Goal: Check status: Check status

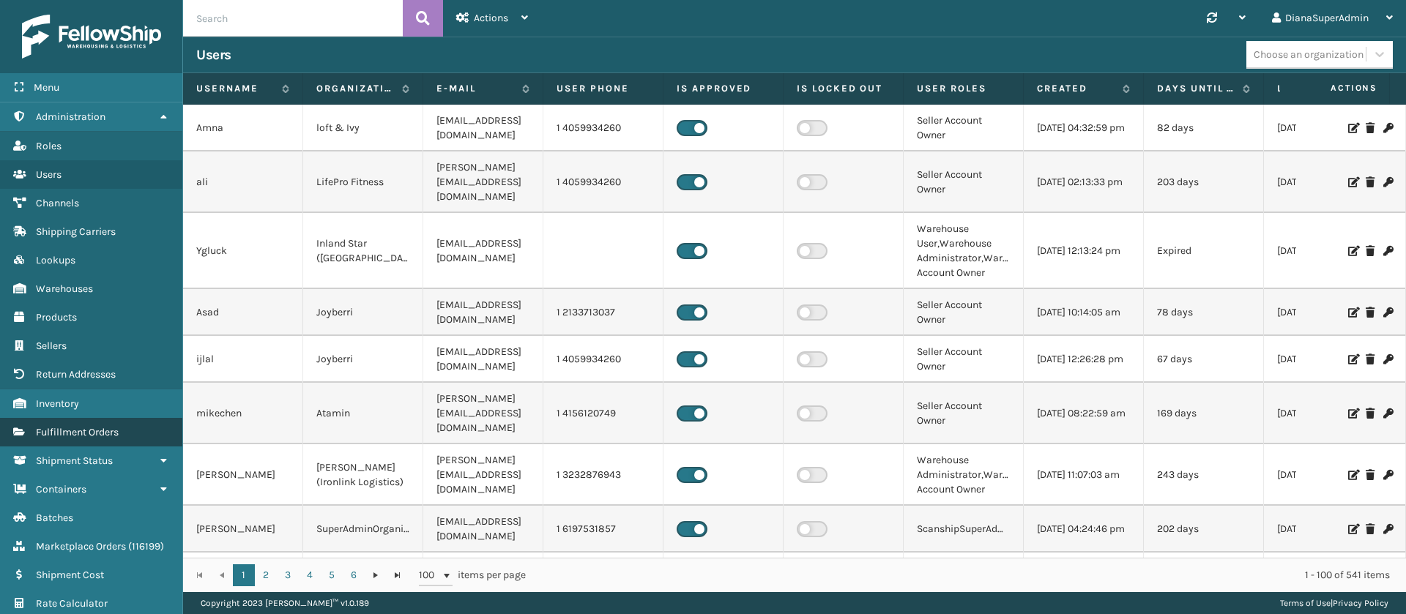
click at [86, 432] on span "Fulfillment Orders" at bounding box center [77, 432] width 83 height 12
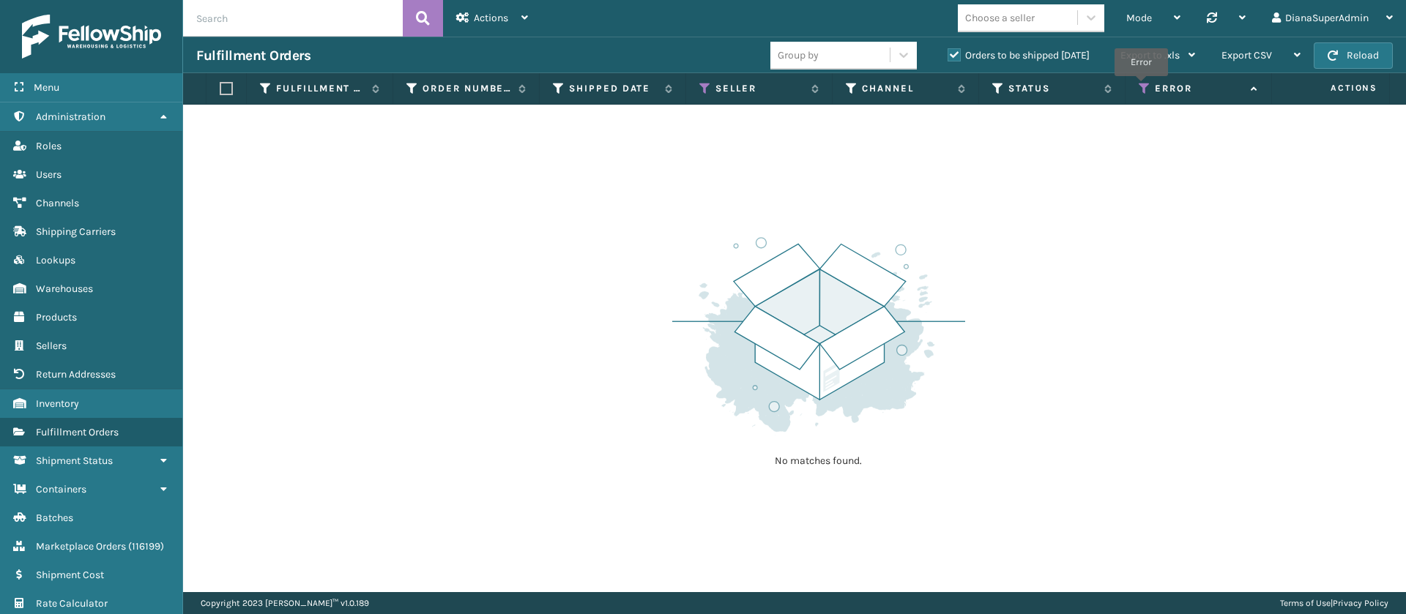
click at [1141, 87] on icon at bounding box center [1145, 88] width 12 height 13
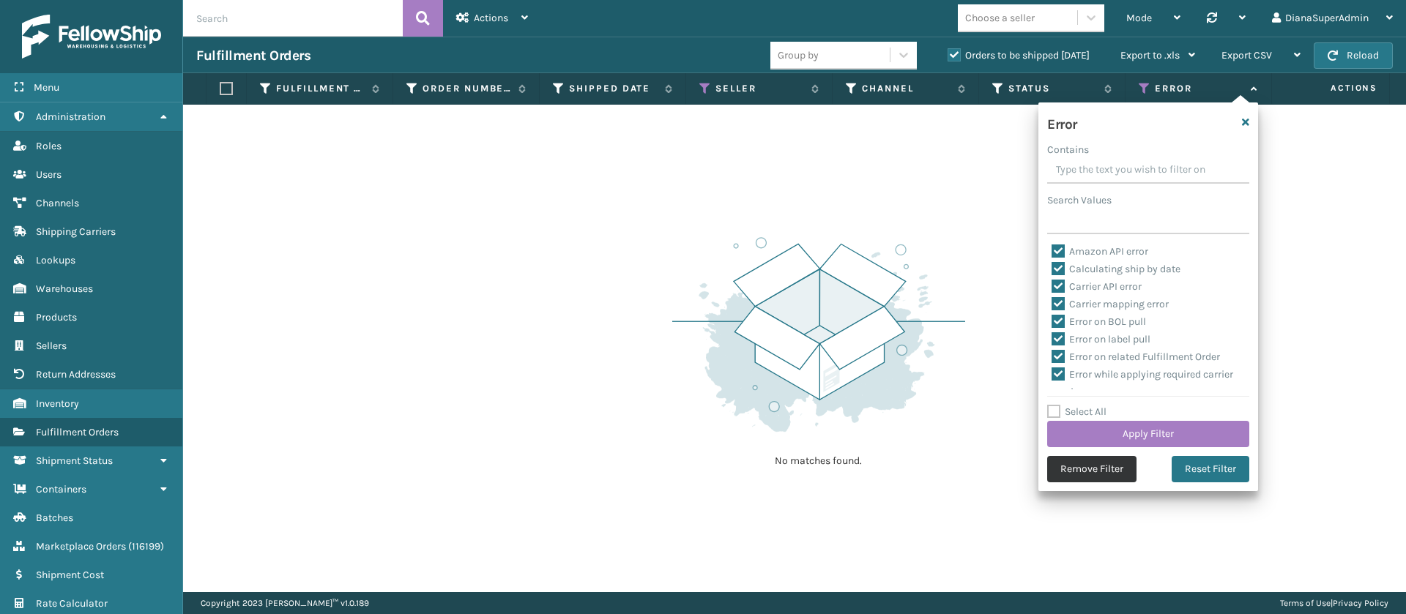
click at [1099, 469] on button "Remove Filter" at bounding box center [1091, 469] width 89 height 26
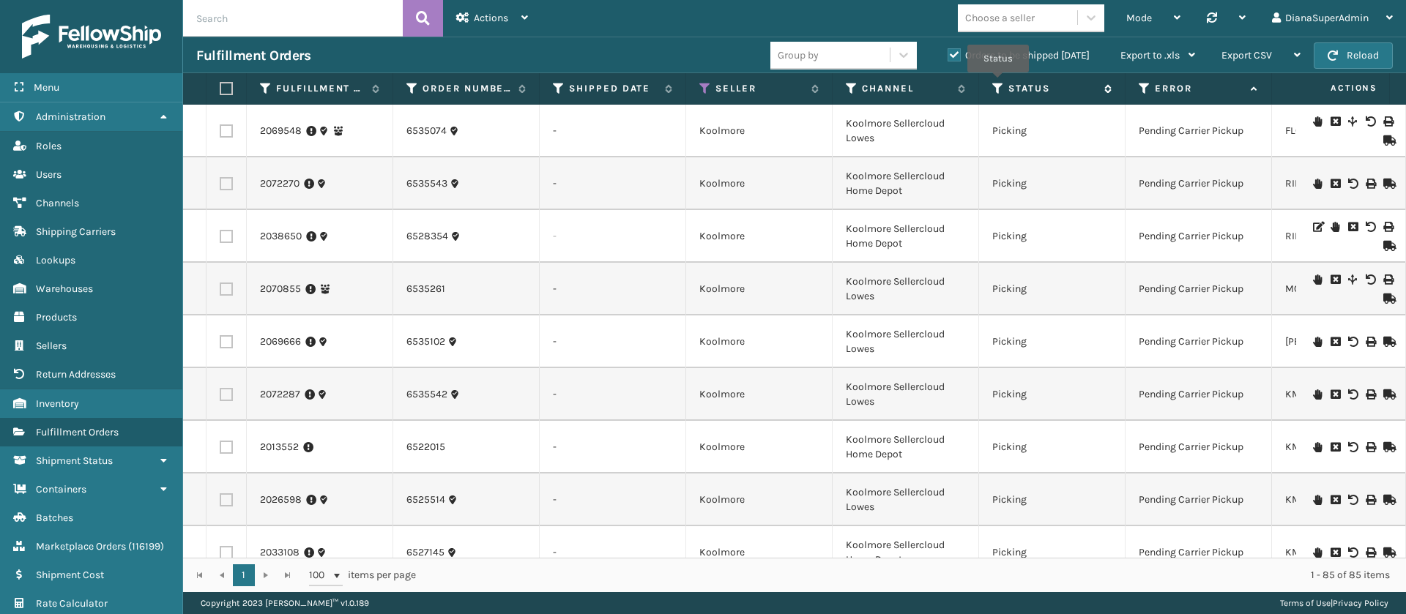
click at [998, 82] on icon at bounding box center [998, 88] width 12 height 13
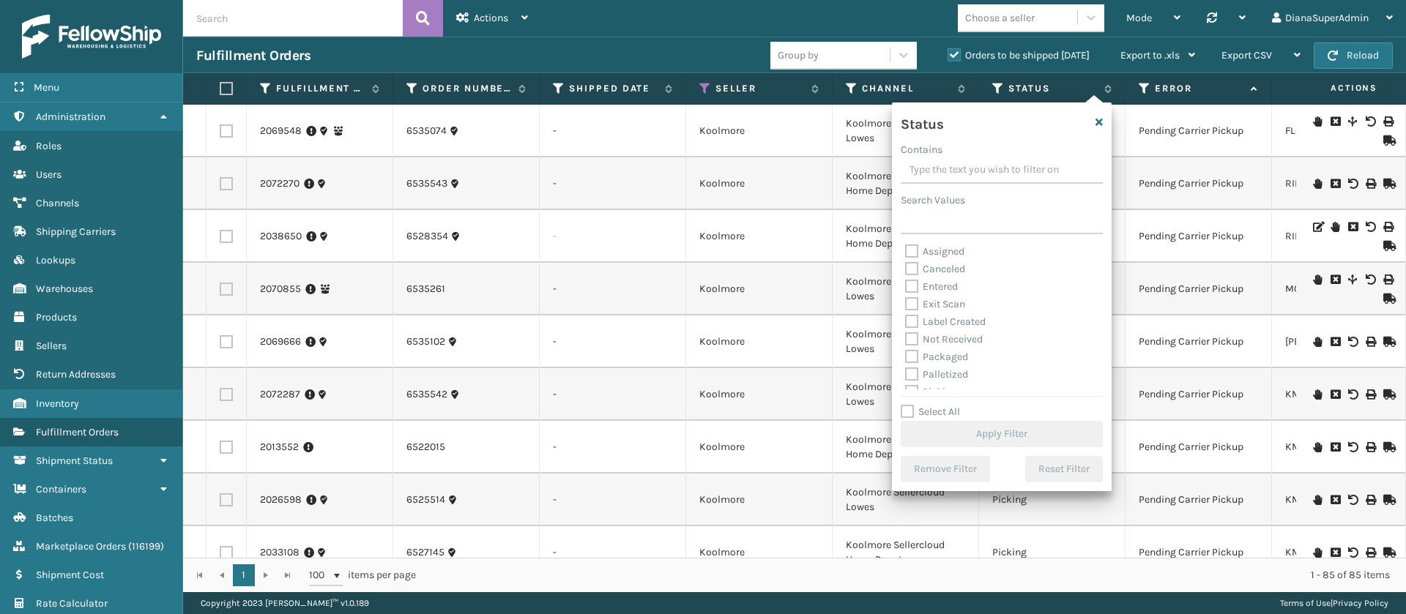
click at [914, 321] on label "Label Created" at bounding box center [945, 322] width 81 height 12
click at [906, 321] on input "Label Created" at bounding box center [905, 318] width 1 height 10
checkbox input "true"
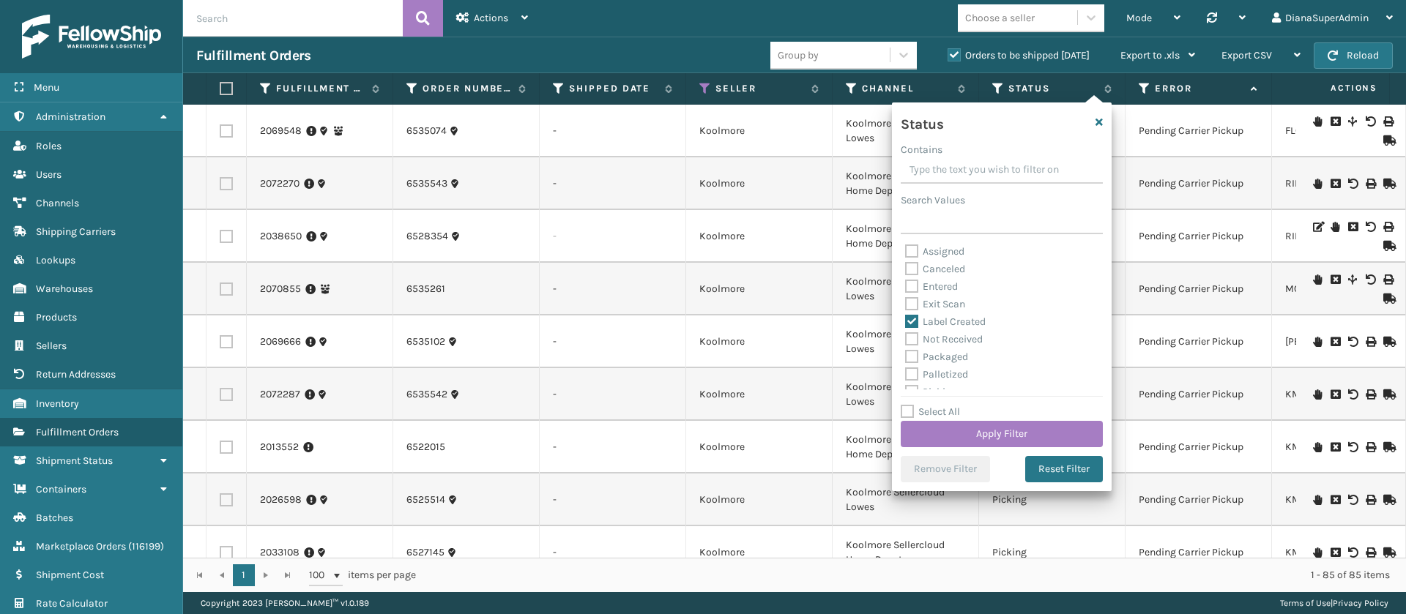
click at [912, 357] on label "Packaged" at bounding box center [936, 357] width 63 height 12
click at [906, 357] on input "Packaged" at bounding box center [905, 354] width 1 height 10
checkbox input "true"
click at [912, 370] on label "Palletized" at bounding box center [936, 374] width 63 height 12
click at [906, 370] on input "Palletized" at bounding box center [905, 371] width 1 height 10
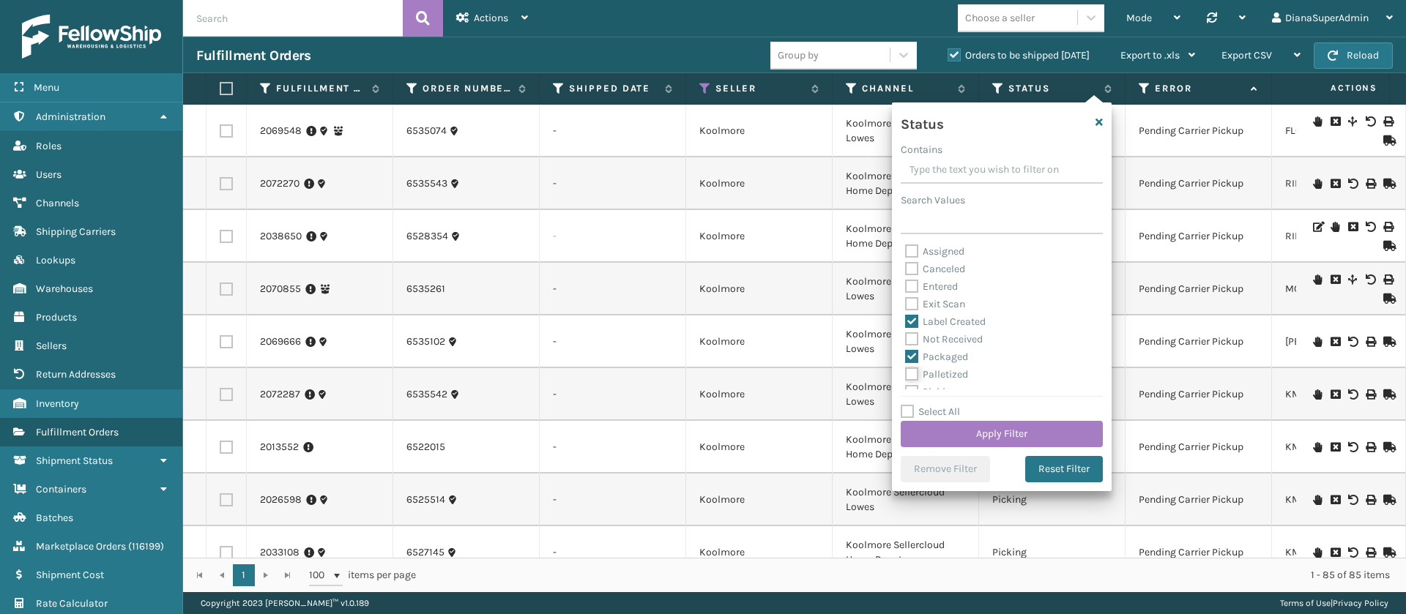
checkbox input "true"
click at [913, 343] on div "Palletized" at bounding box center [1001, 336] width 193 height 18
click at [913, 354] on label "Picking" at bounding box center [931, 353] width 52 height 12
click at [906, 354] on input "Picking" at bounding box center [905, 350] width 1 height 10
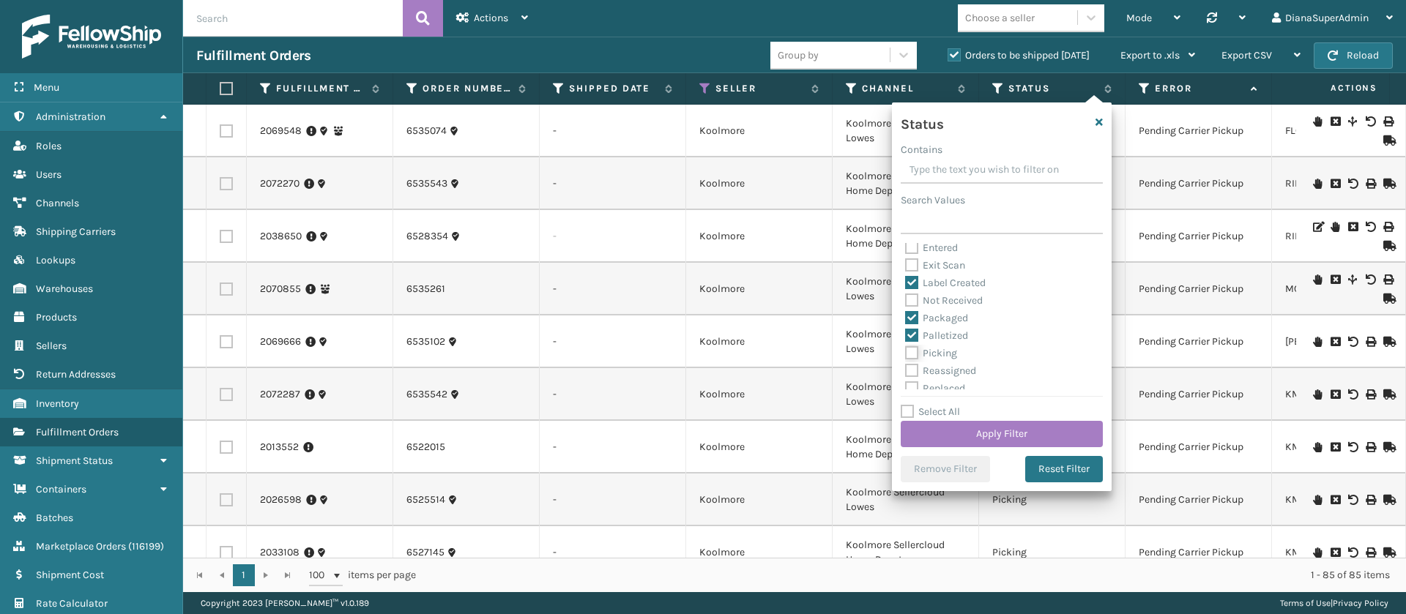
checkbox input "true"
click at [977, 430] on button "Apply Filter" at bounding box center [1002, 434] width 202 height 26
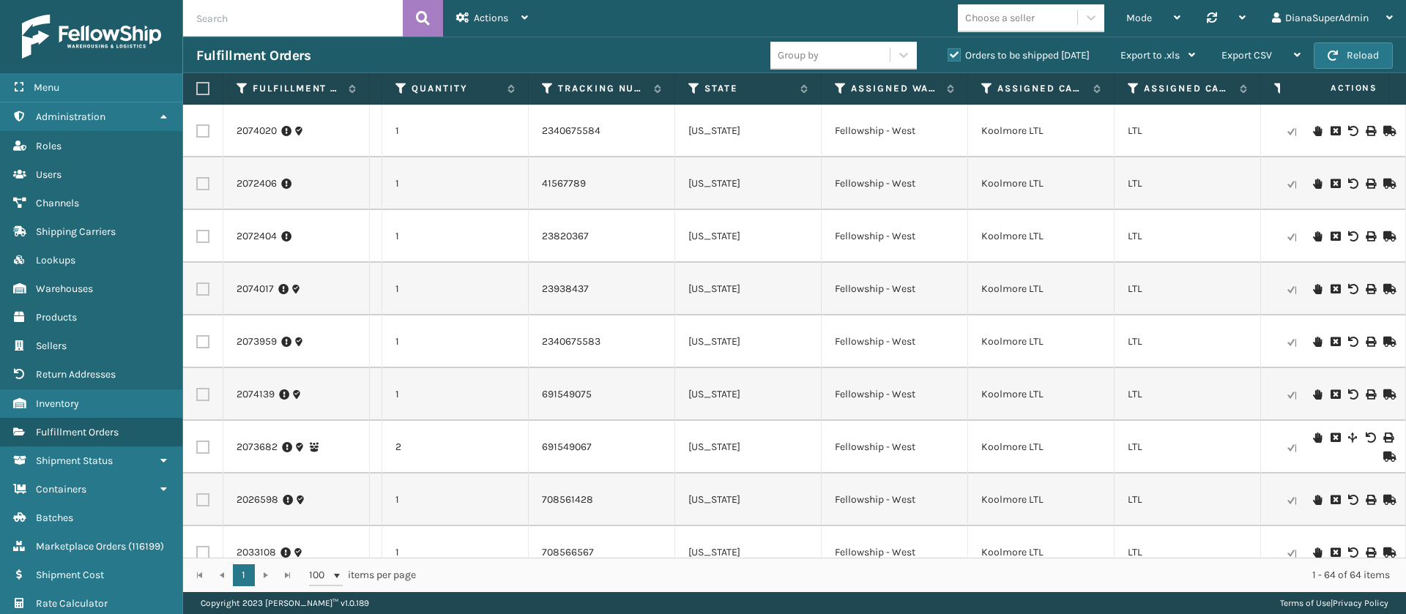
scroll to position [0, 1309]
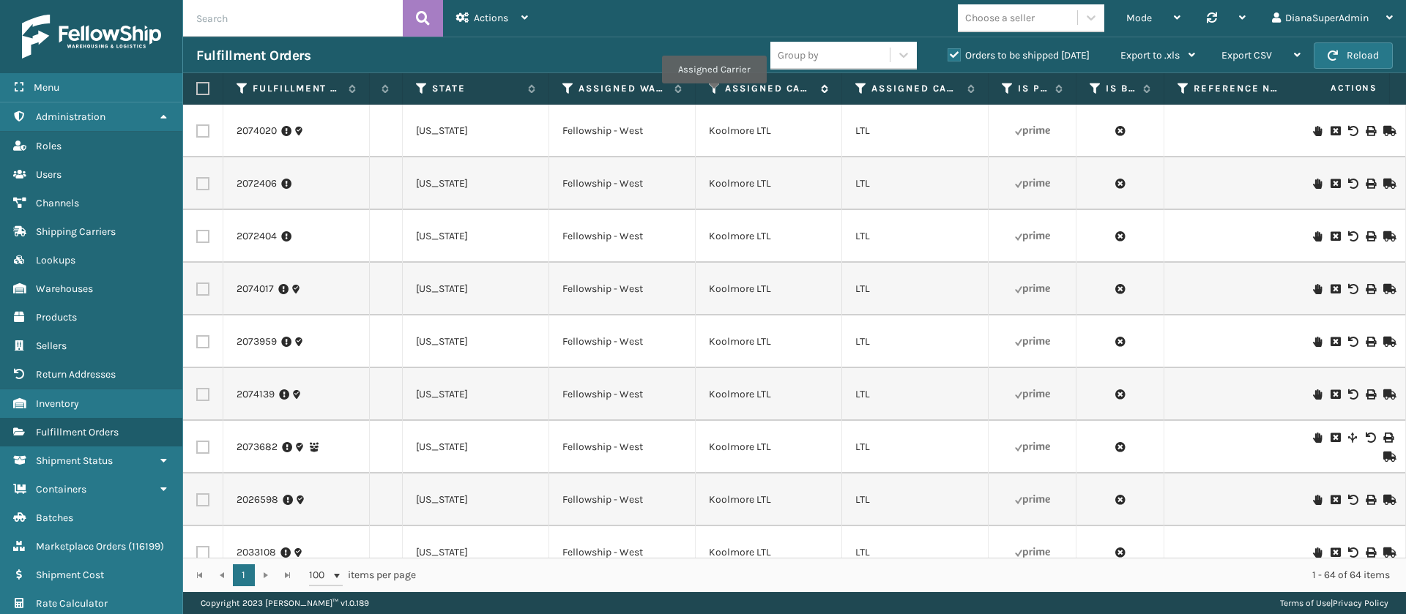
click at [715, 94] on icon at bounding box center [715, 88] width 12 height 13
click at [721, 92] on div "Assigned Carrier" at bounding box center [768, 88] width 119 height 13
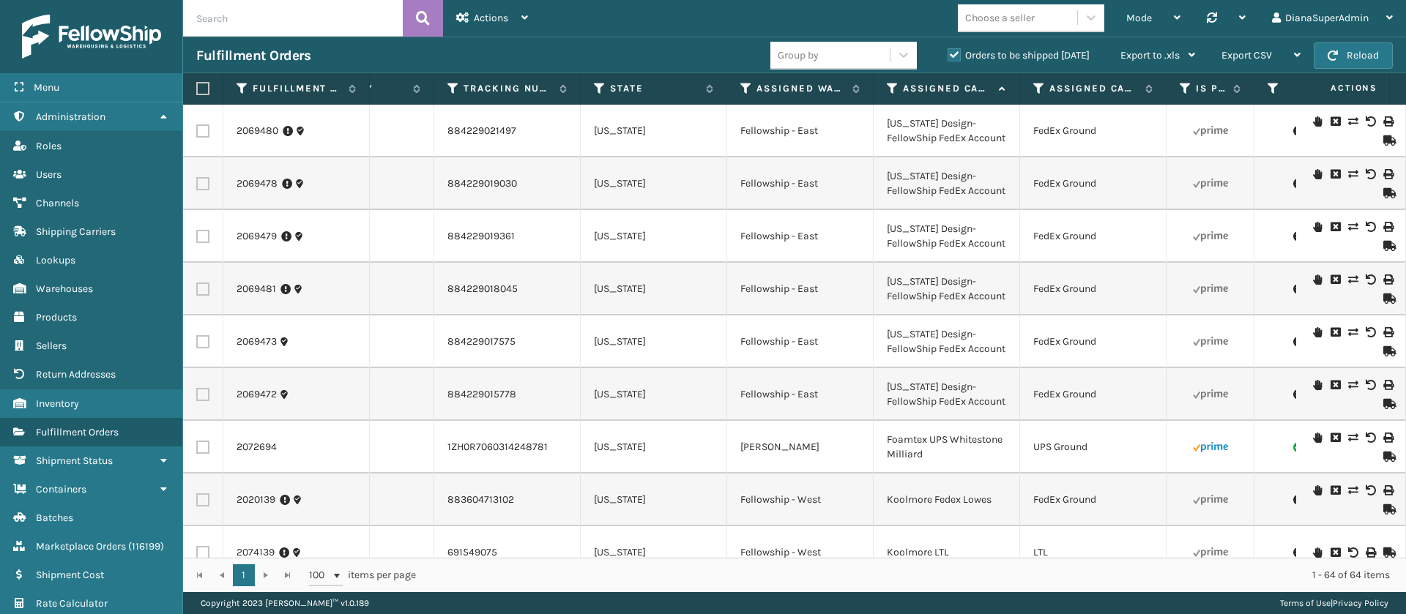
scroll to position [0, 1136]
click at [739, 86] on icon at bounding box center [741, 88] width 12 height 13
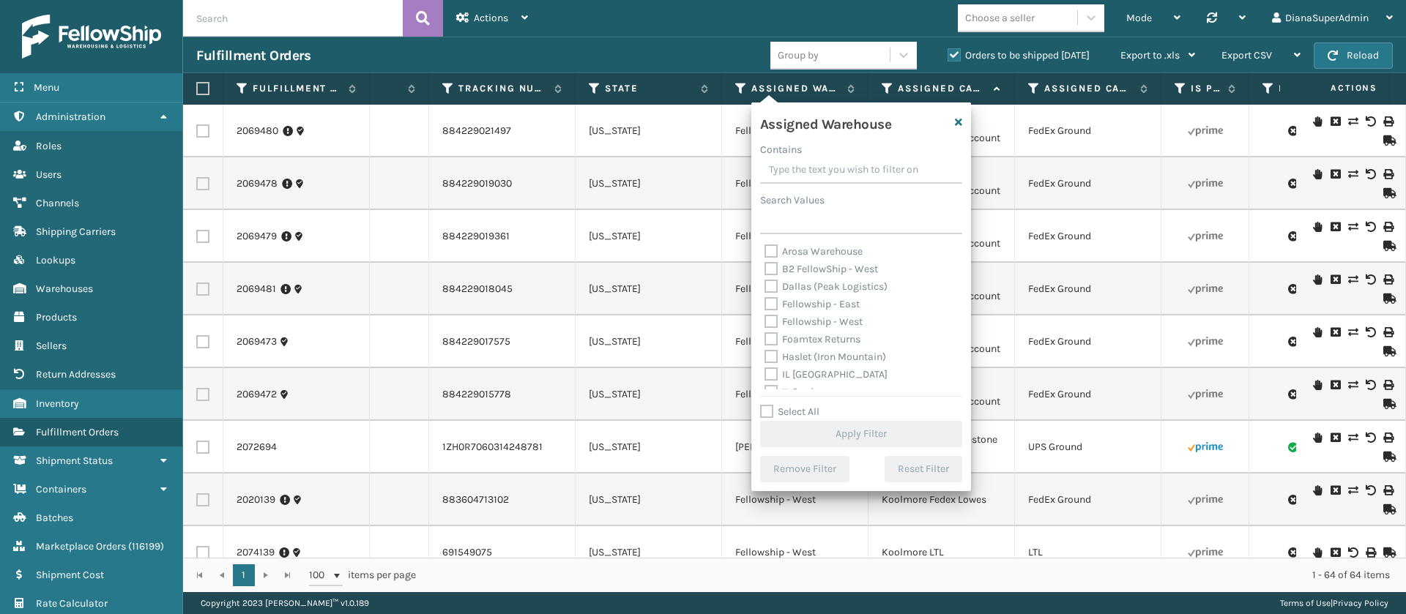
click at [771, 306] on label "Fellowship - East" at bounding box center [811, 304] width 95 height 12
click at [765, 305] on input "Fellowship - East" at bounding box center [764, 301] width 1 height 10
checkbox input "true"
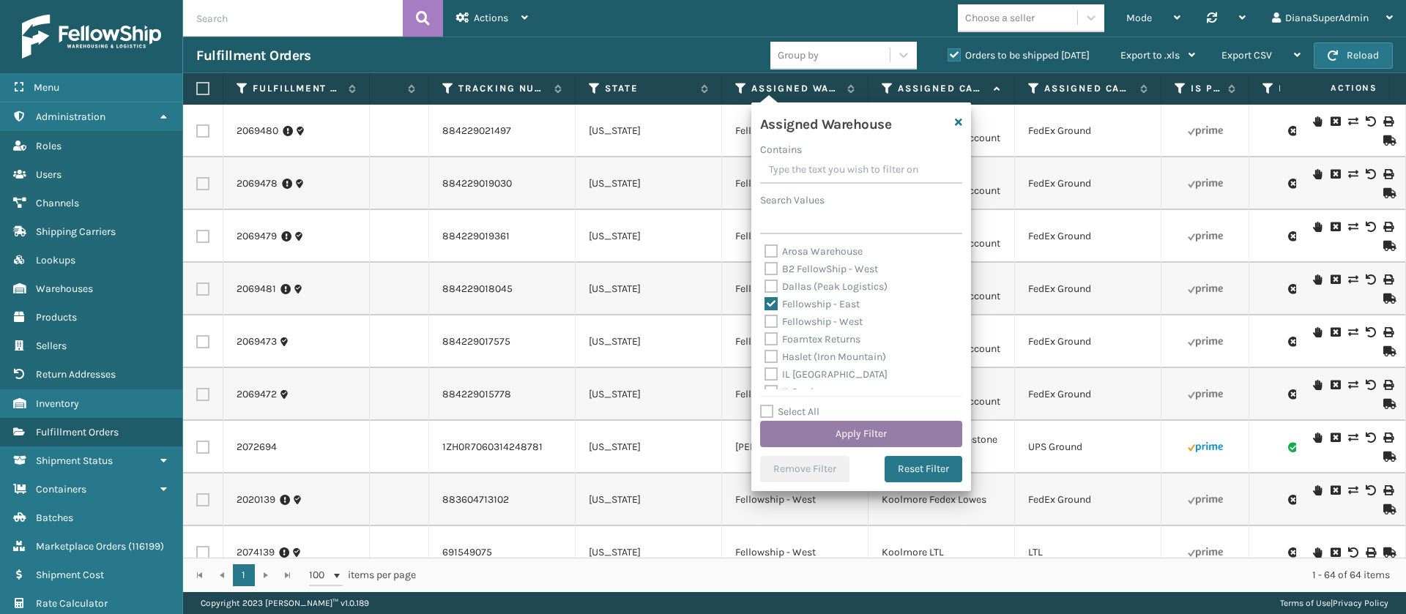
click at [859, 431] on button "Apply Filter" at bounding box center [861, 434] width 202 height 26
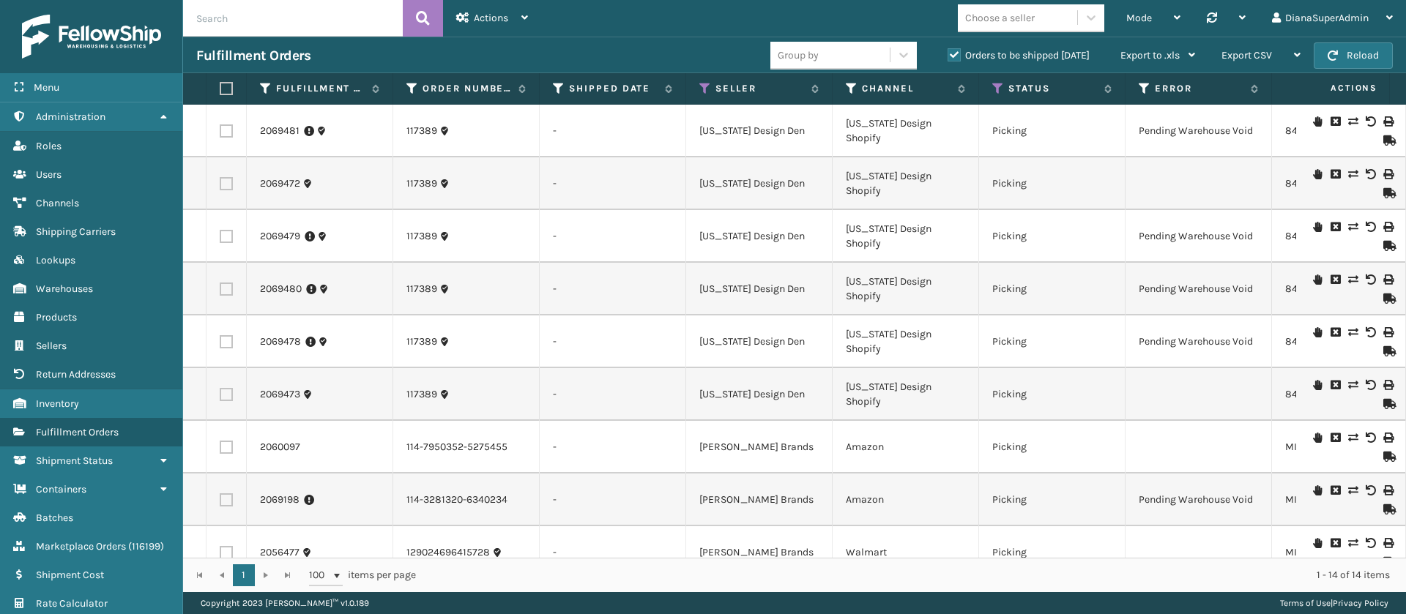
scroll to position [0, 338]
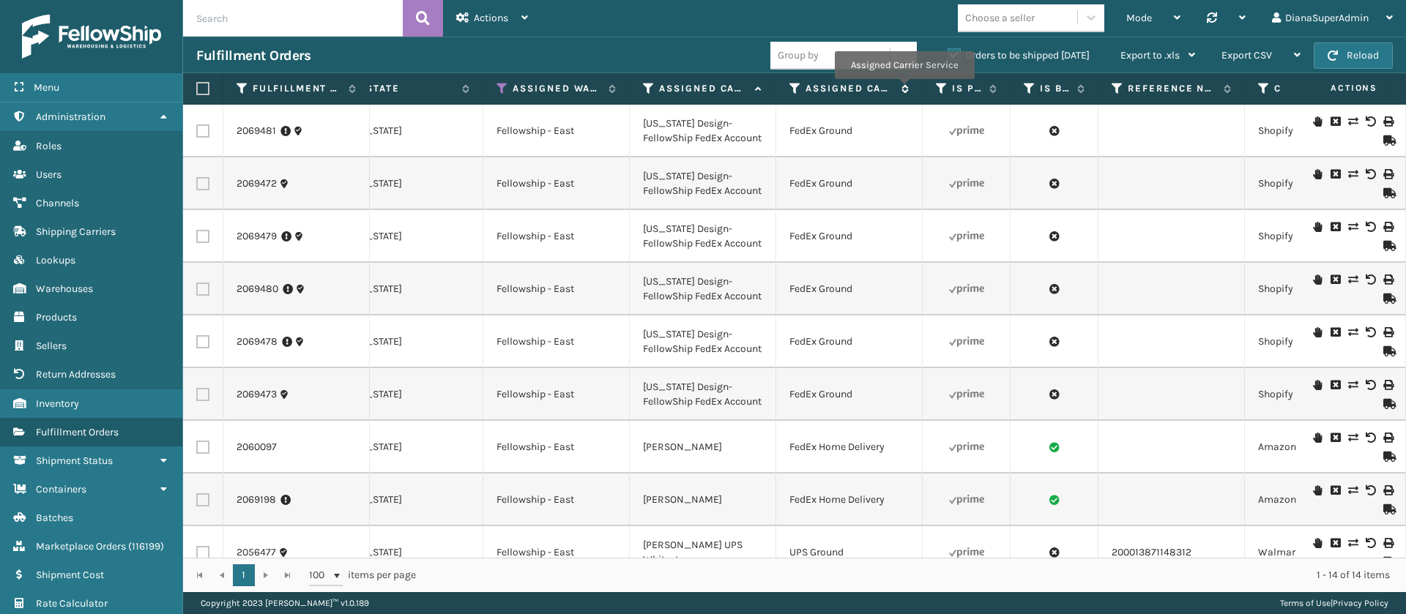
click at [904, 89] on icon at bounding box center [903, 88] width 12 height 9
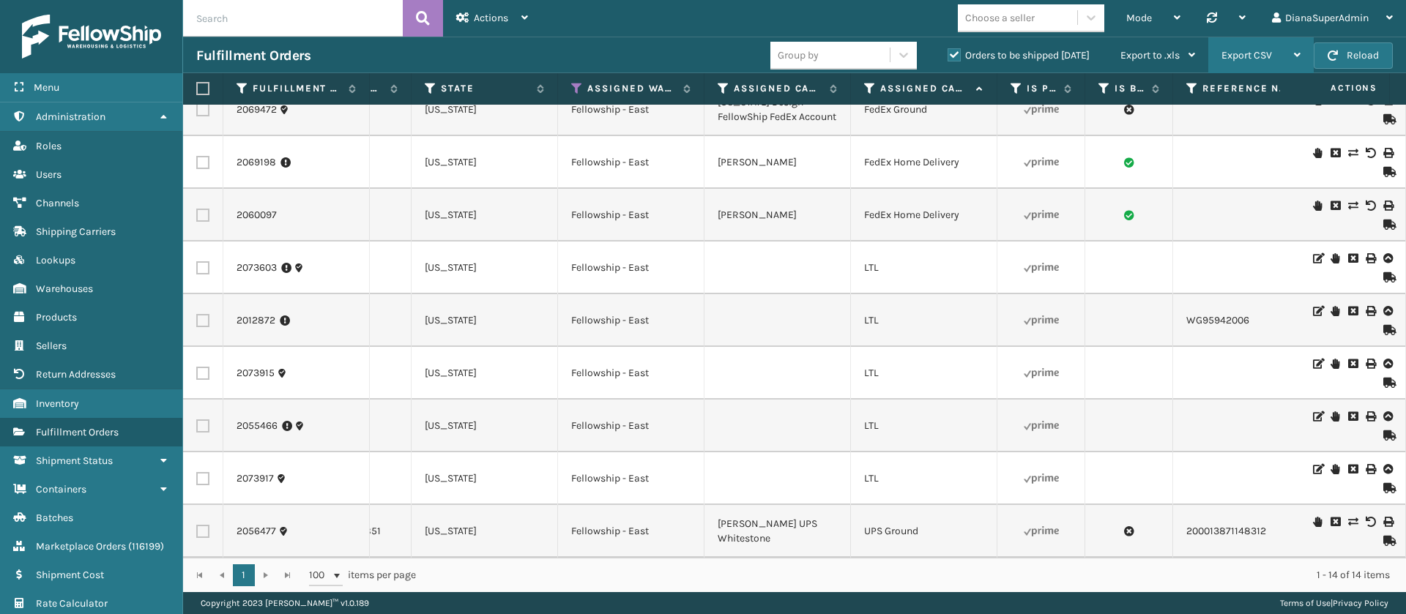
click at [1277, 52] on div "Export CSV" at bounding box center [1260, 55] width 79 height 37
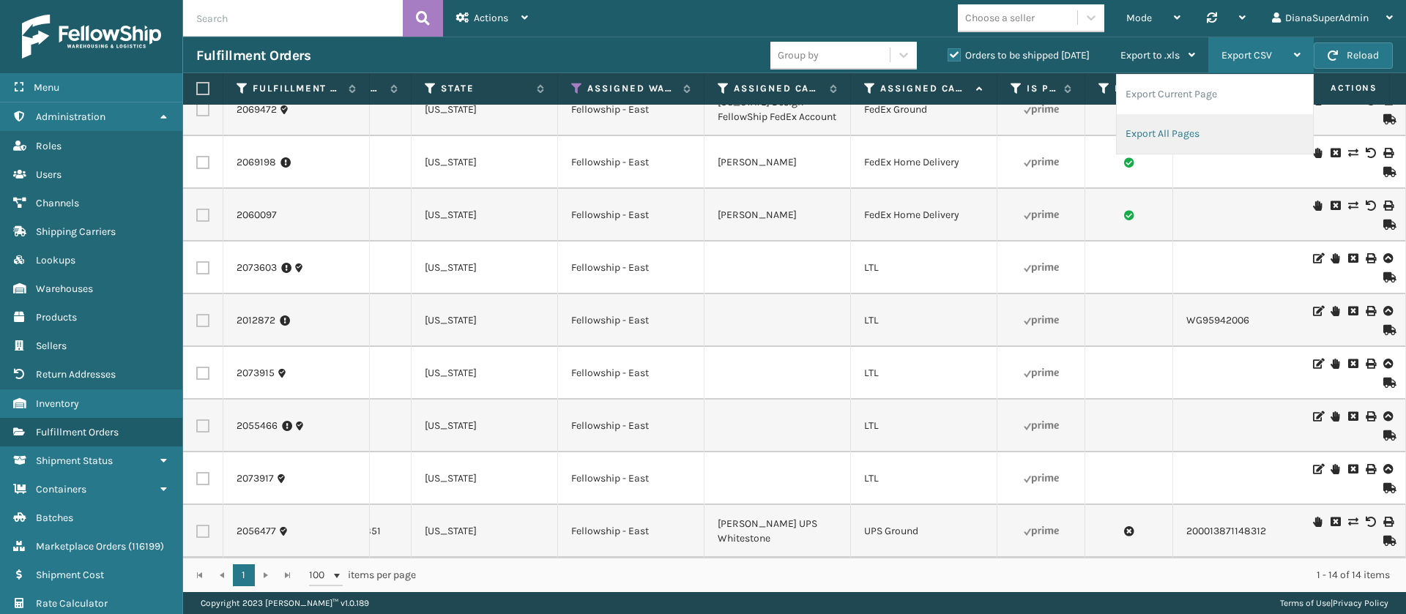
click at [1198, 122] on li "Export All Pages" at bounding box center [1215, 134] width 196 height 40
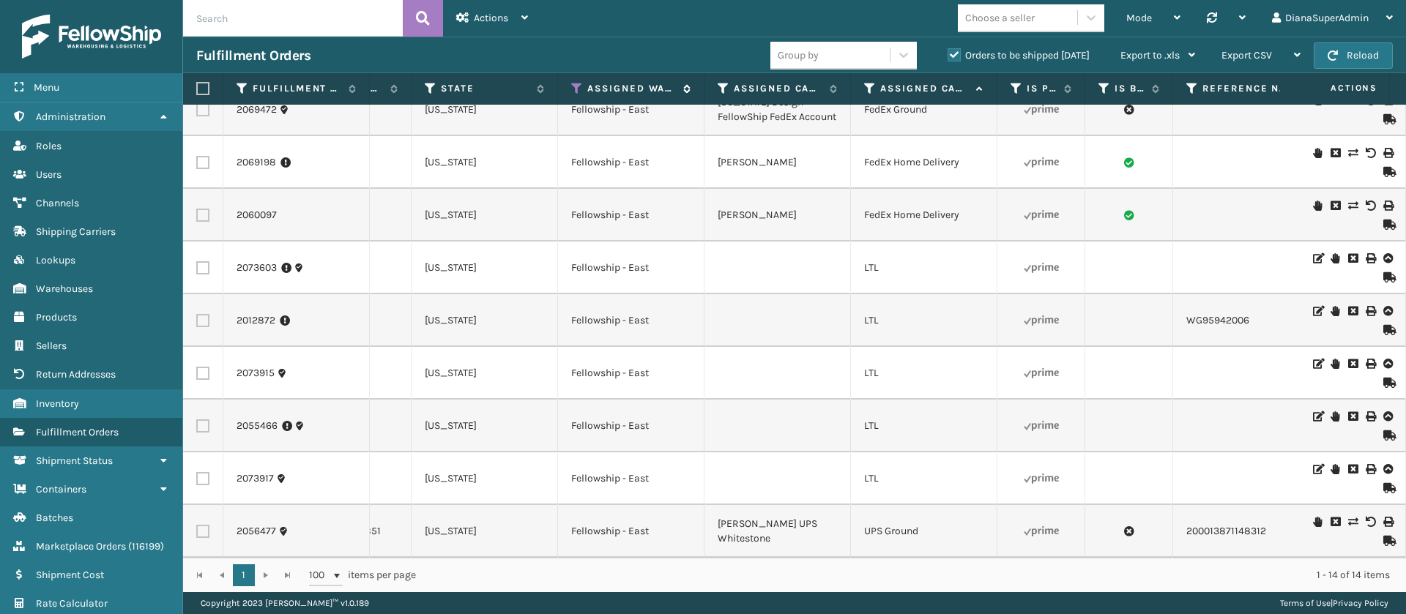
click at [582, 87] on icon at bounding box center [577, 88] width 12 height 13
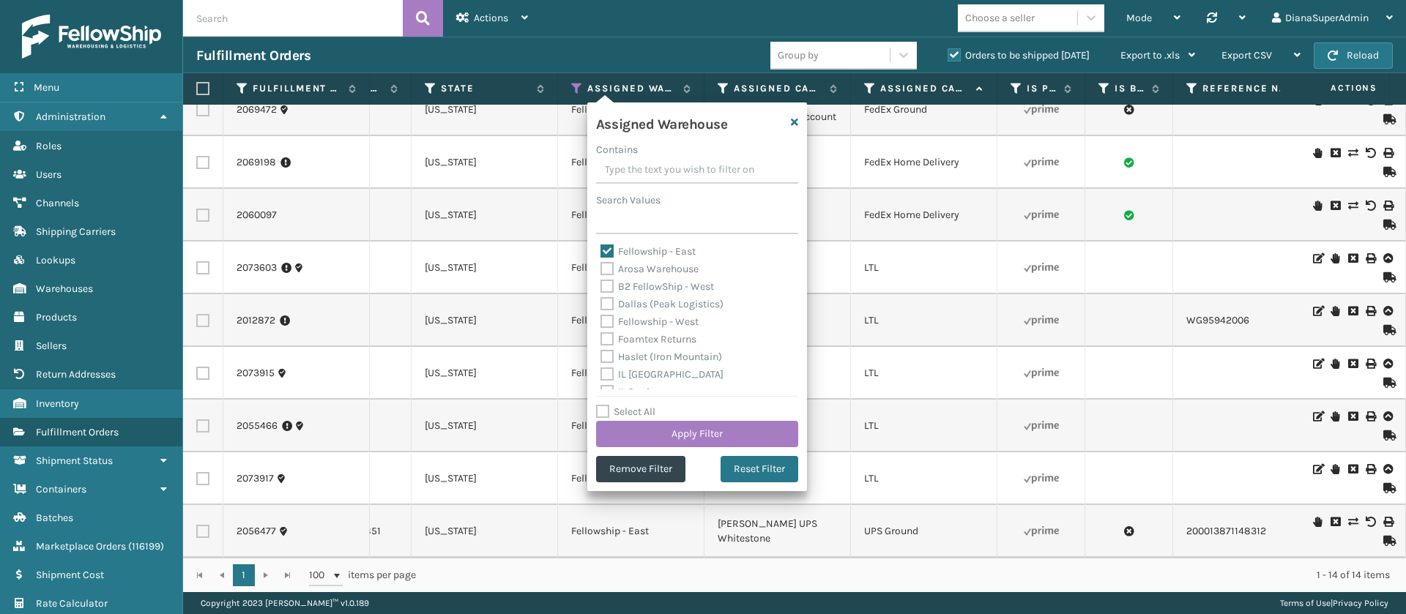
click at [608, 252] on label "Fellowship - East" at bounding box center [647, 251] width 95 height 12
click at [601, 252] on input "Fellowship - East" at bounding box center [600, 248] width 1 height 10
checkbox input "false"
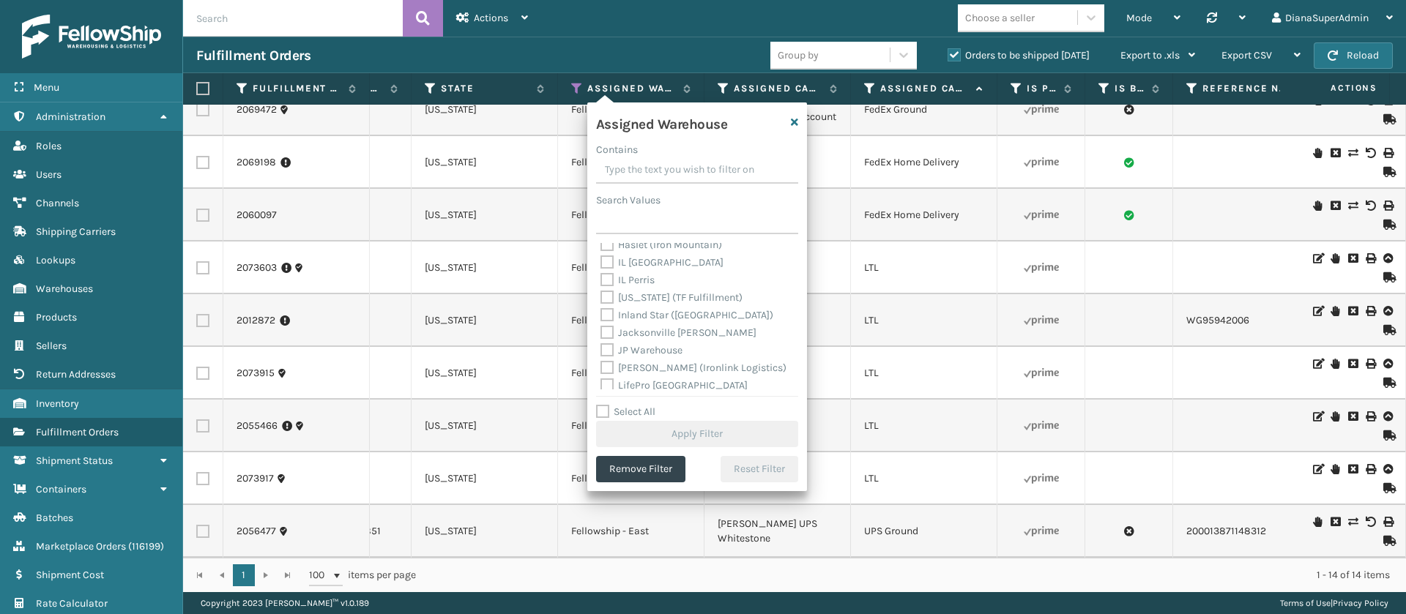
scroll to position [132, 0]
click at [610, 345] on label "[PERSON_NAME] (Ironlink Logistics)" at bounding box center [693, 348] width 186 height 12
click at [601, 345] on input "[PERSON_NAME] (Ironlink Logistics)" at bounding box center [600, 345] width 1 height 10
checkbox input "true"
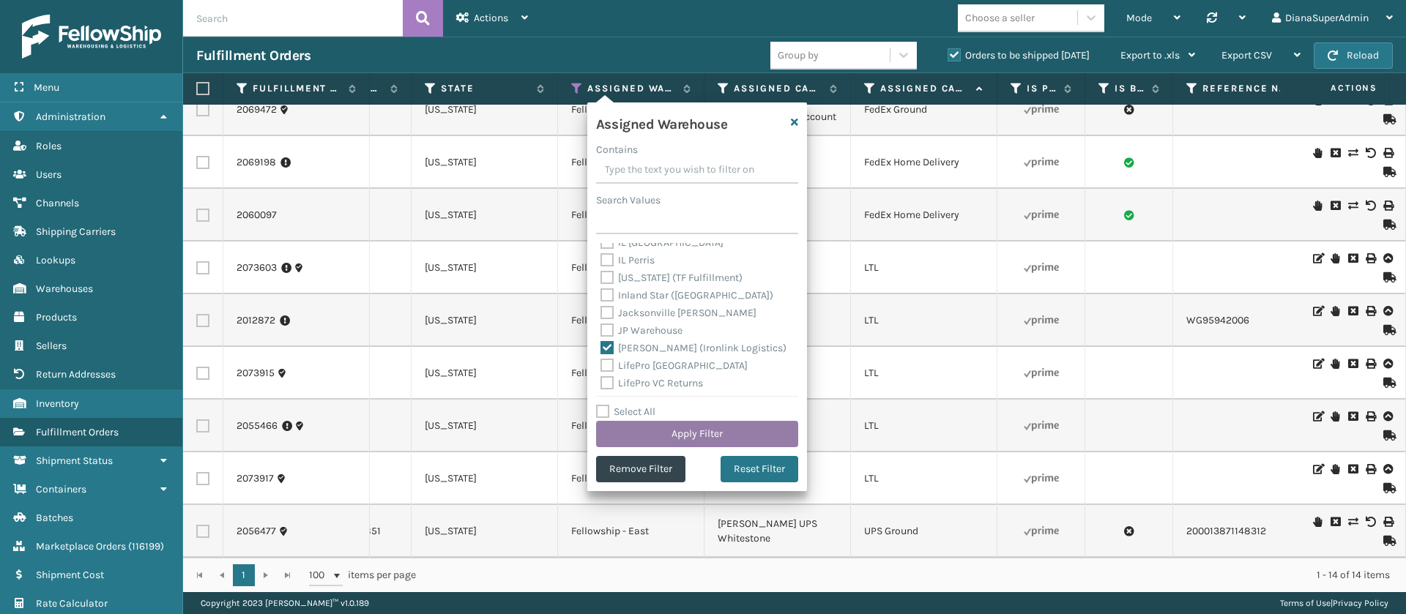
click at [696, 436] on button "Apply Filter" at bounding box center [697, 434] width 202 height 26
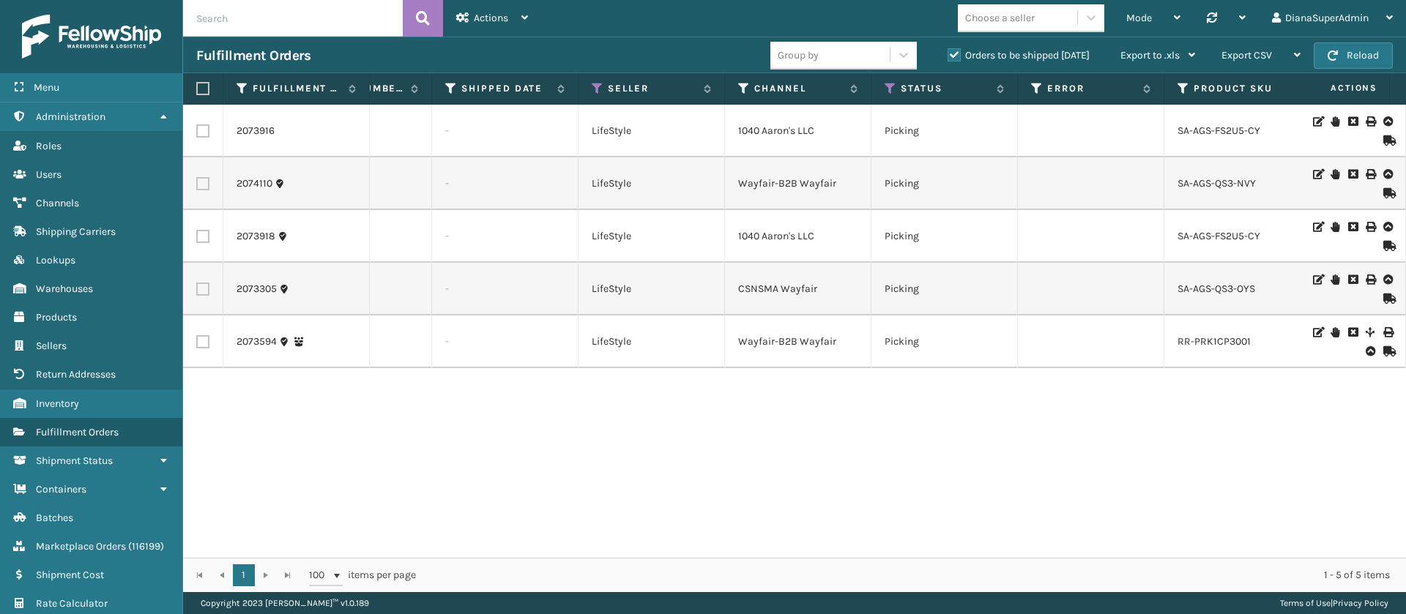
scroll to position [0, 75]
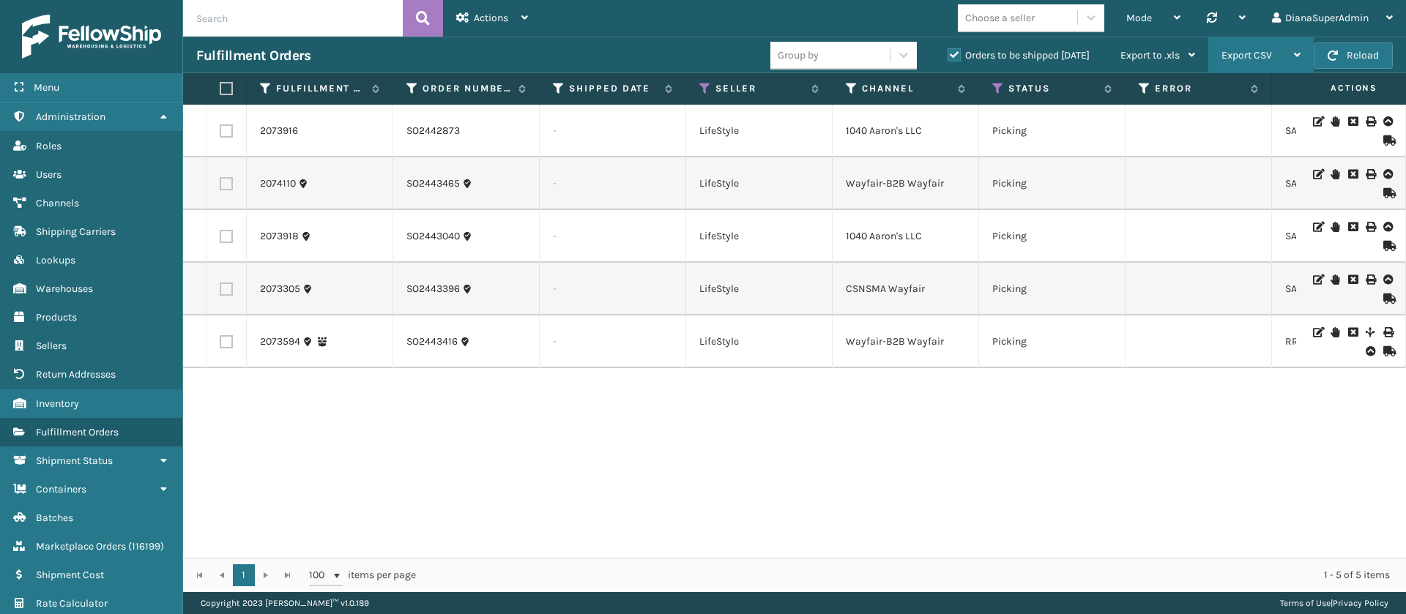
click at [1249, 49] on span "Export CSV" at bounding box center [1246, 55] width 51 height 12
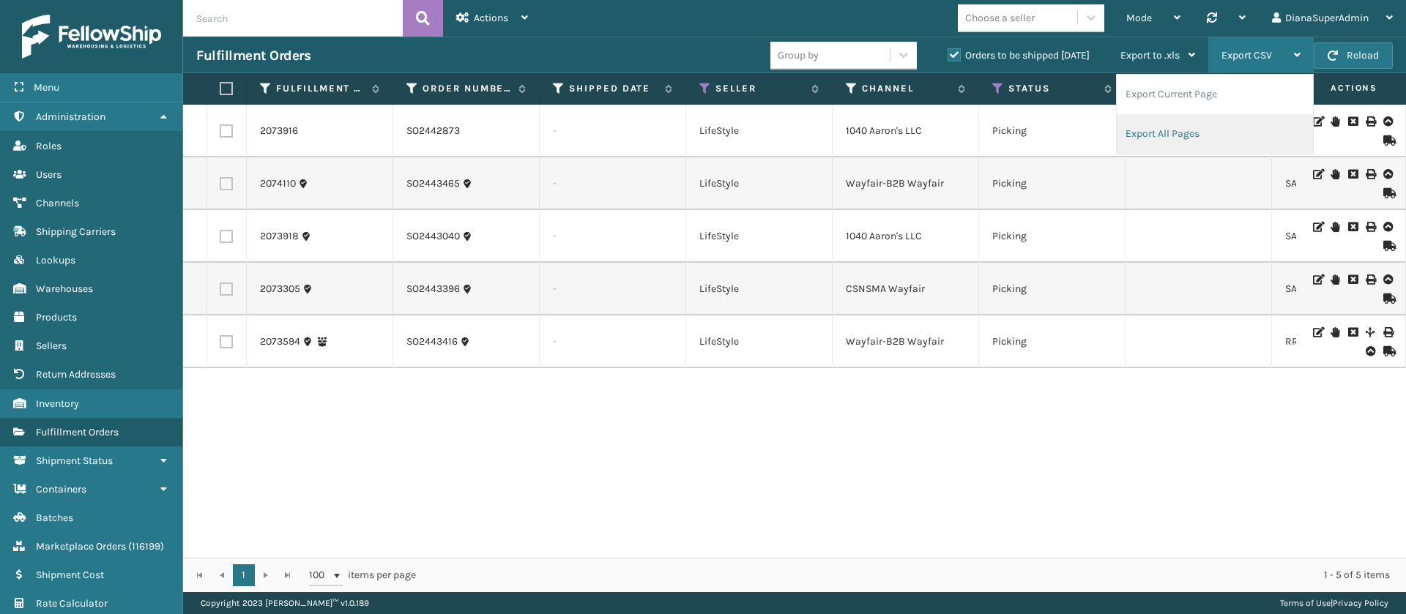
click at [1197, 131] on li "Export All Pages" at bounding box center [1215, 134] width 196 height 40
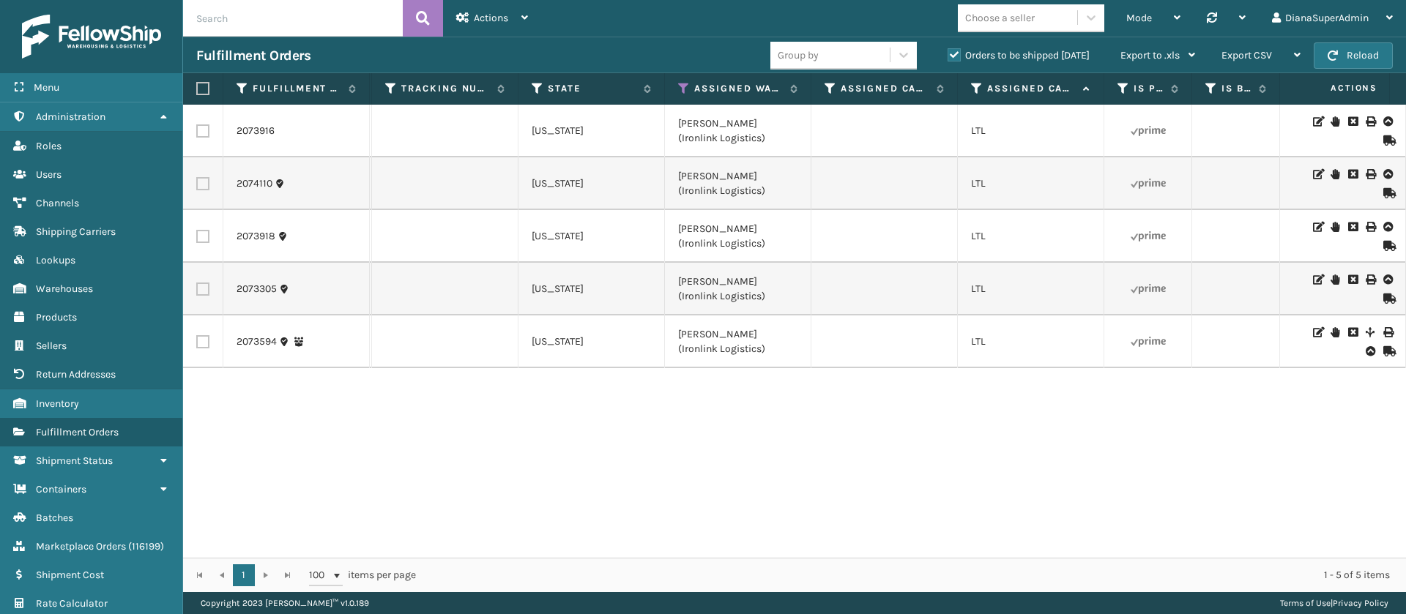
scroll to position [0, 1202]
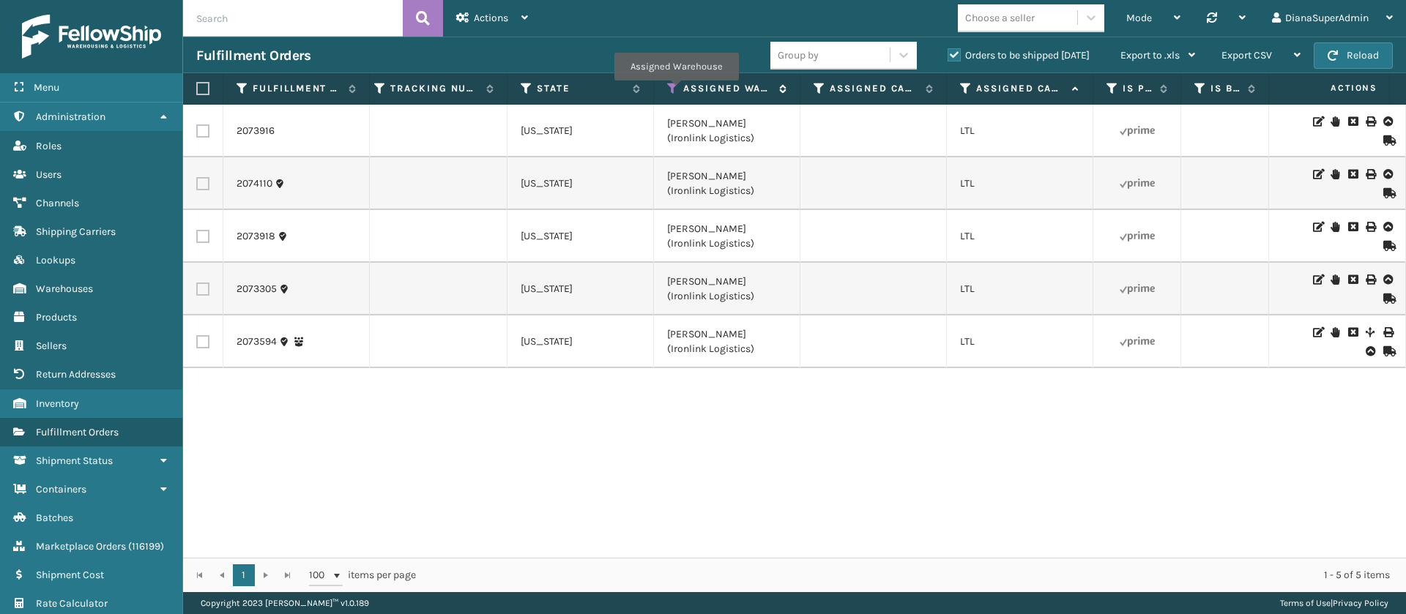
click at [676, 91] on icon at bounding box center [673, 88] width 12 height 13
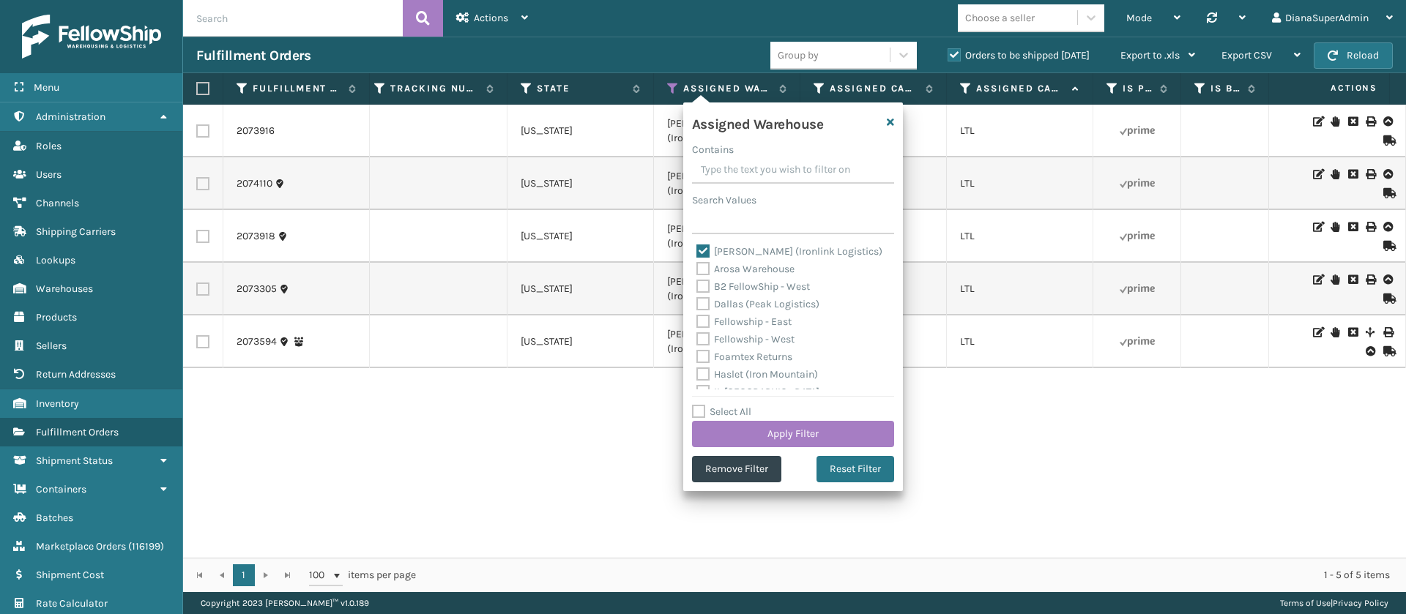
click at [706, 246] on label "[PERSON_NAME] (Ironlink Logistics)" at bounding box center [789, 251] width 186 height 12
click at [697, 246] on input "[PERSON_NAME] (Ironlink Logistics)" at bounding box center [696, 248] width 1 height 10
checkbox input "false"
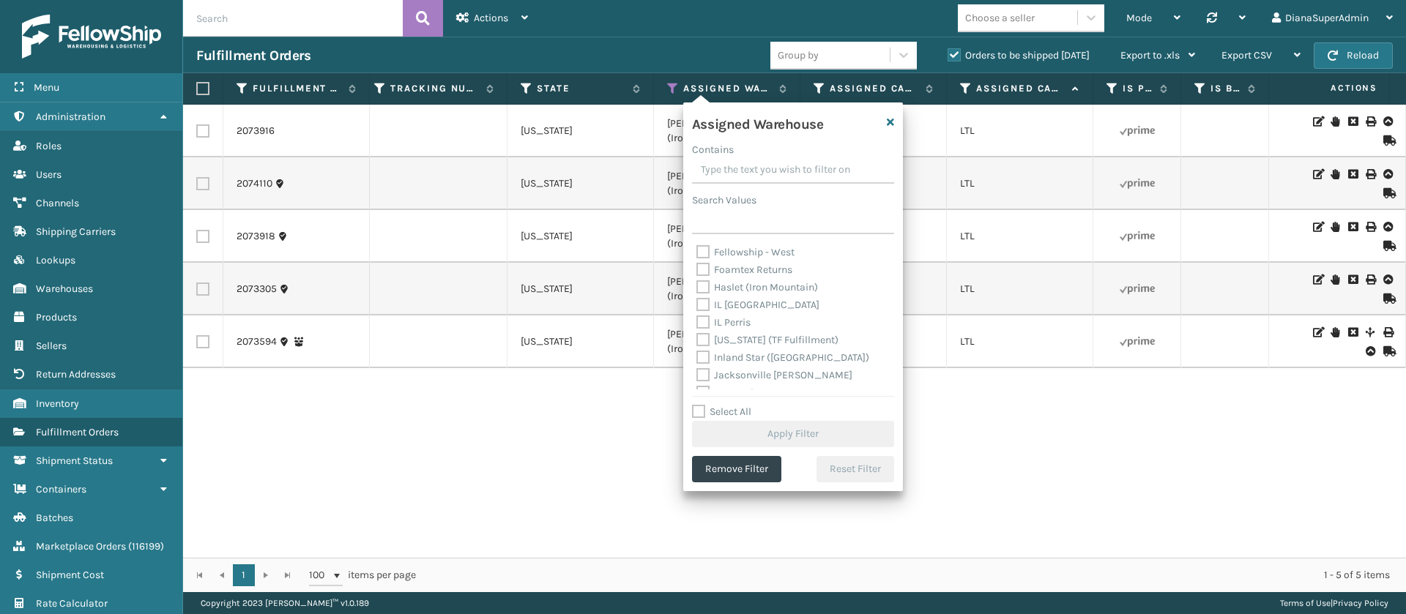
scroll to position [89, 0]
click at [705, 338] on label "[US_STATE] (TF Fulfillment)" at bounding box center [767, 338] width 142 height 12
click at [697, 338] on input "[US_STATE] (TF Fulfillment)" at bounding box center [696, 335] width 1 height 10
checkbox input "true"
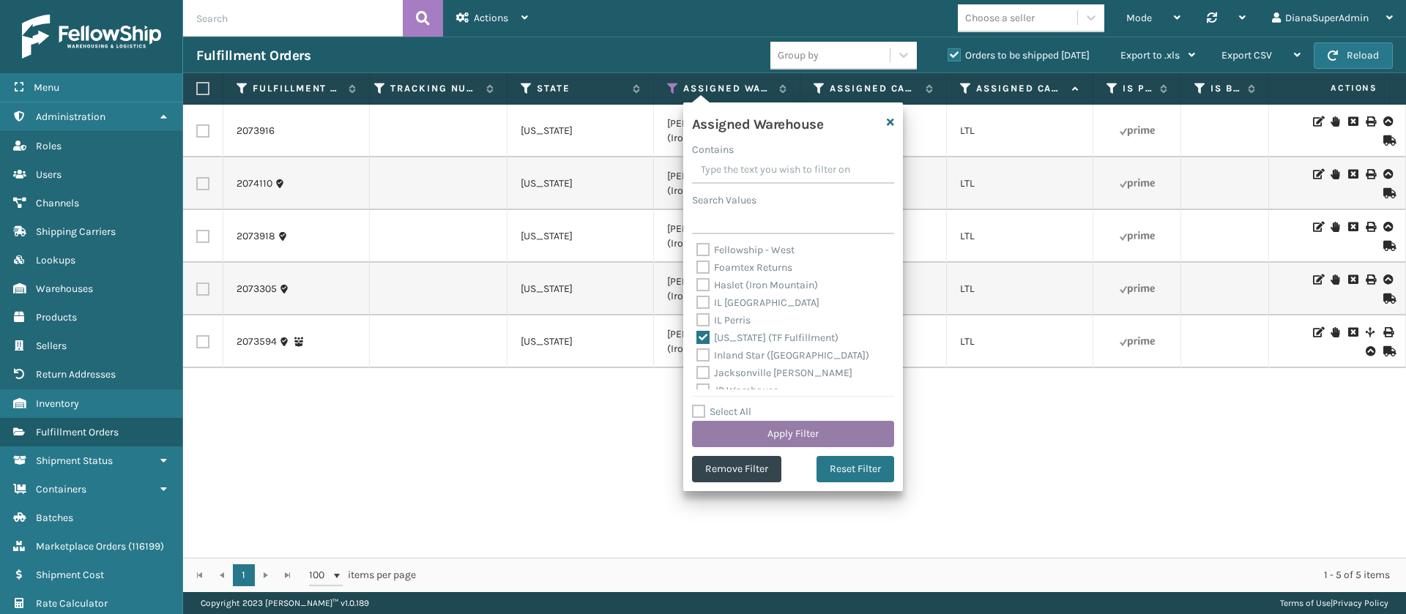
click at [795, 428] on button "Apply Filter" at bounding box center [793, 434] width 202 height 26
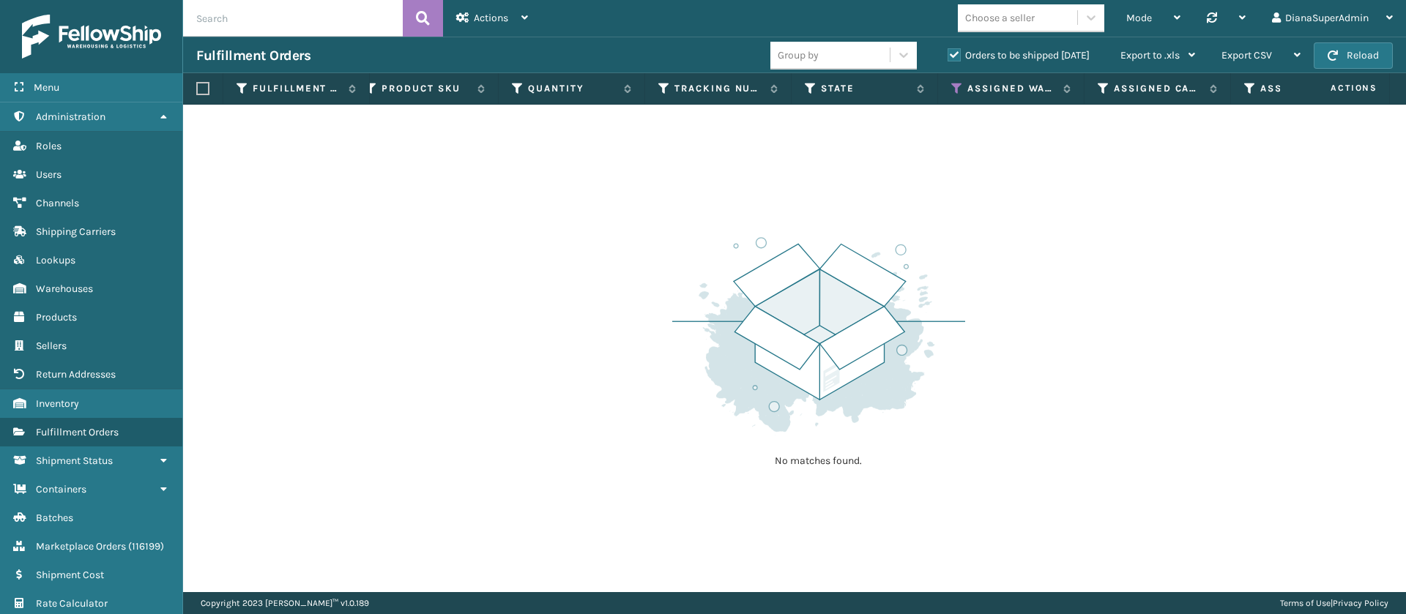
scroll to position [0, 1214]
click at [664, 86] on icon at bounding box center [663, 88] width 12 height 13
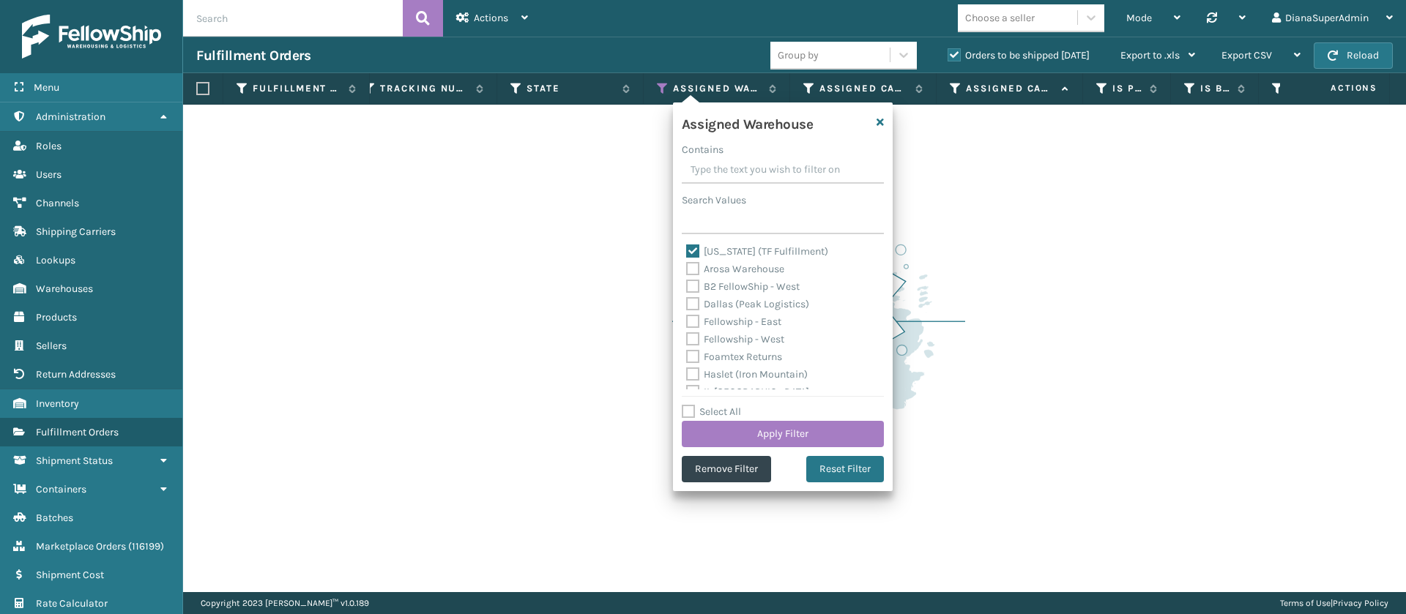
click at [696, 245] on label "[US_STATE] (TF Fulfillment)" at bounding box center [757, 251] width 142 height 12
click at [687, 244] on input "[US_STATE] (TF Fulfillment)" at bounding box center [686, 248] width 1 height 10
checkbox input "false"
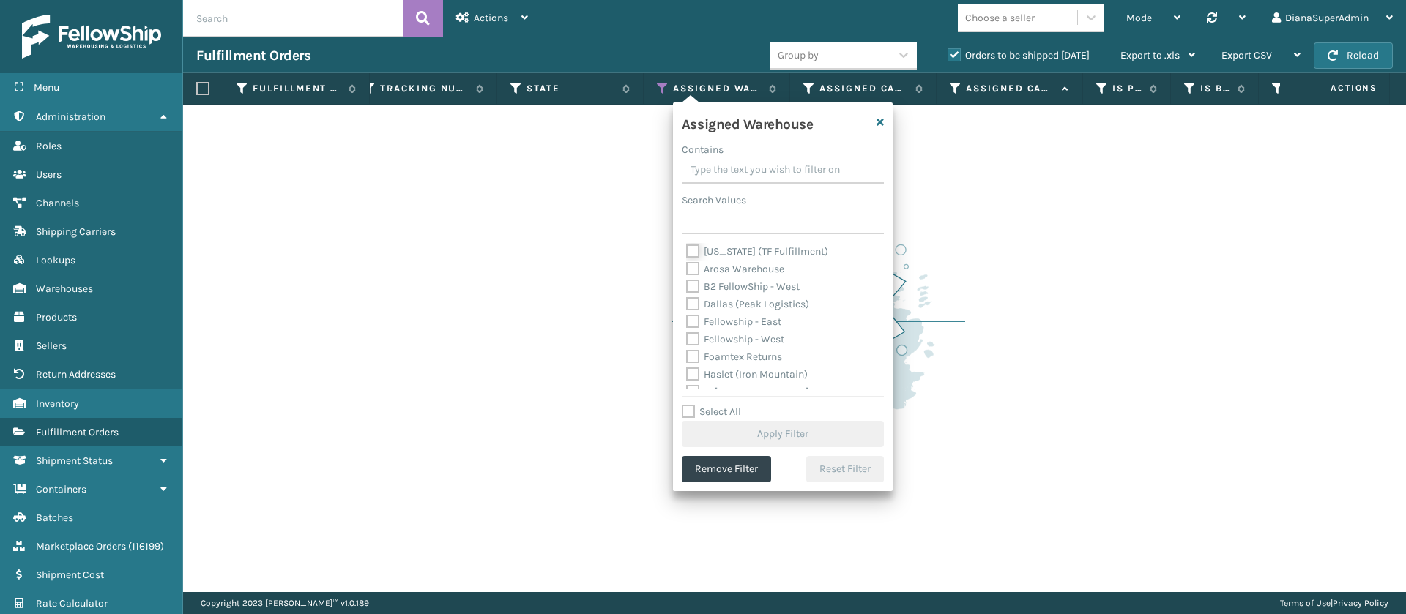
scroll to position [15, 0]
click at [695, 287] on label "Dallas (Peak Logistics)" at bounding box center [747, 289] width 123 height 12
click at [687, 287] on input "Dallas (Peak Logistics)" at bounding box center [686, 285] width 1 height 10
checkbox input "true"
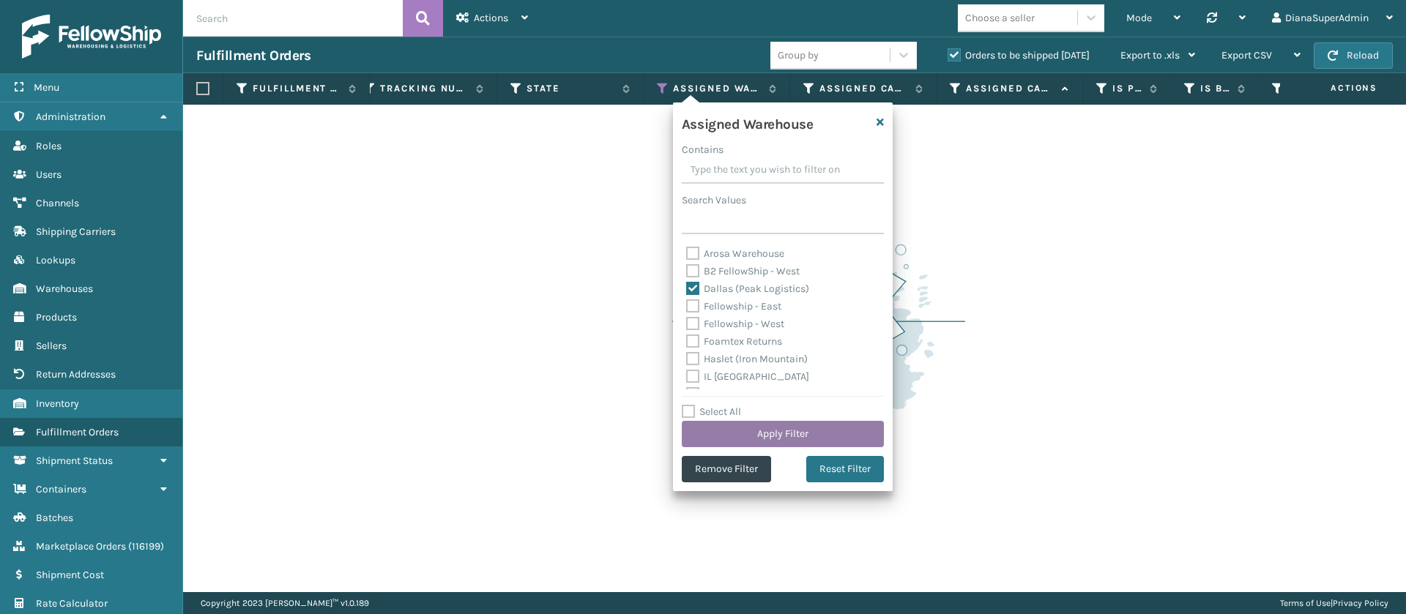
click at [775, 424] on button "Apply Filter" at bounding box center [783, 434] width 202 height 26
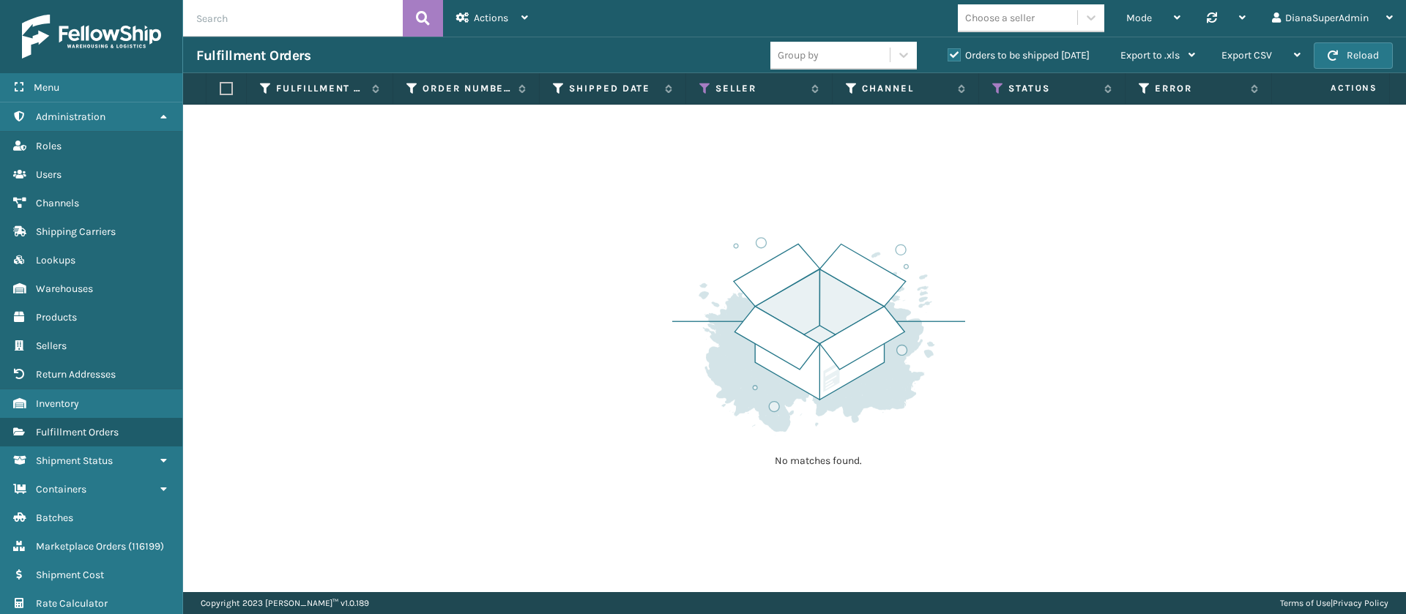
click at [313, 13] on input "text" at bounding box center [293, 18] width 220 height 37
paste input "6535450"
type input "6535450"
click at [436, 23] on button at bounding box center [423, 18] width 40 height 37
click at [507, 22] on span "Actions" at bounding box center [491, 18] width 34 height 12
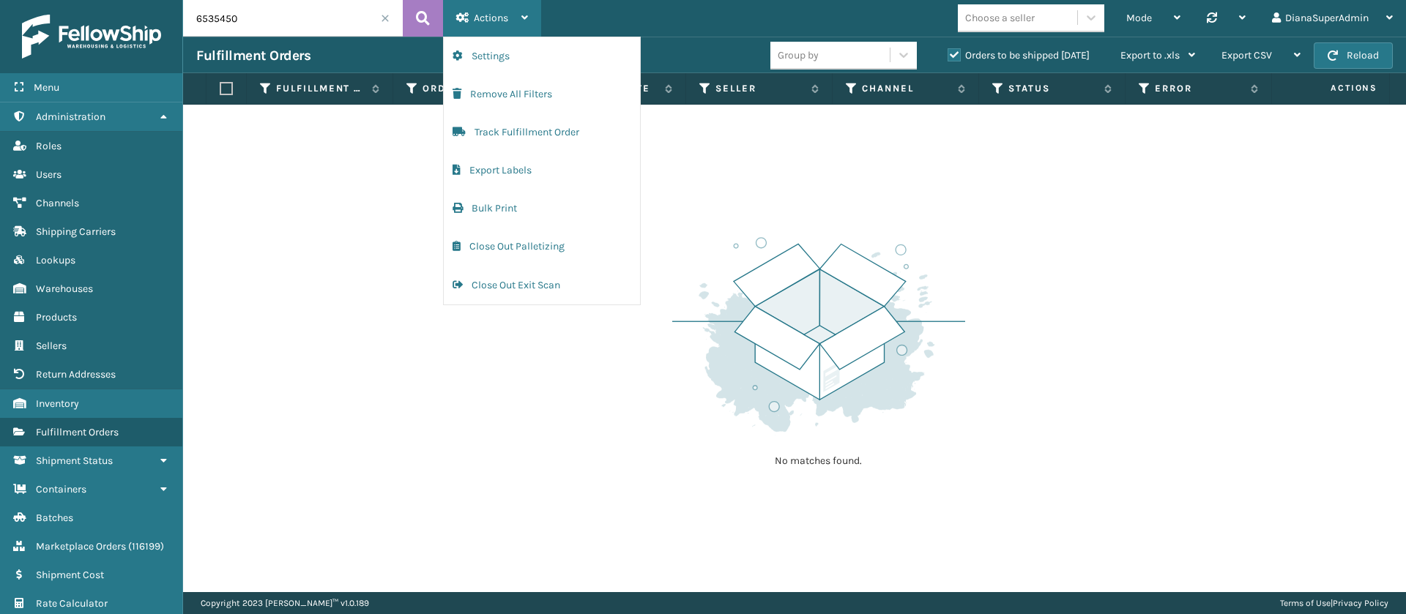
click at [507, 22] on span "Actions" at bounding box center [491, 18] width 34 height 12
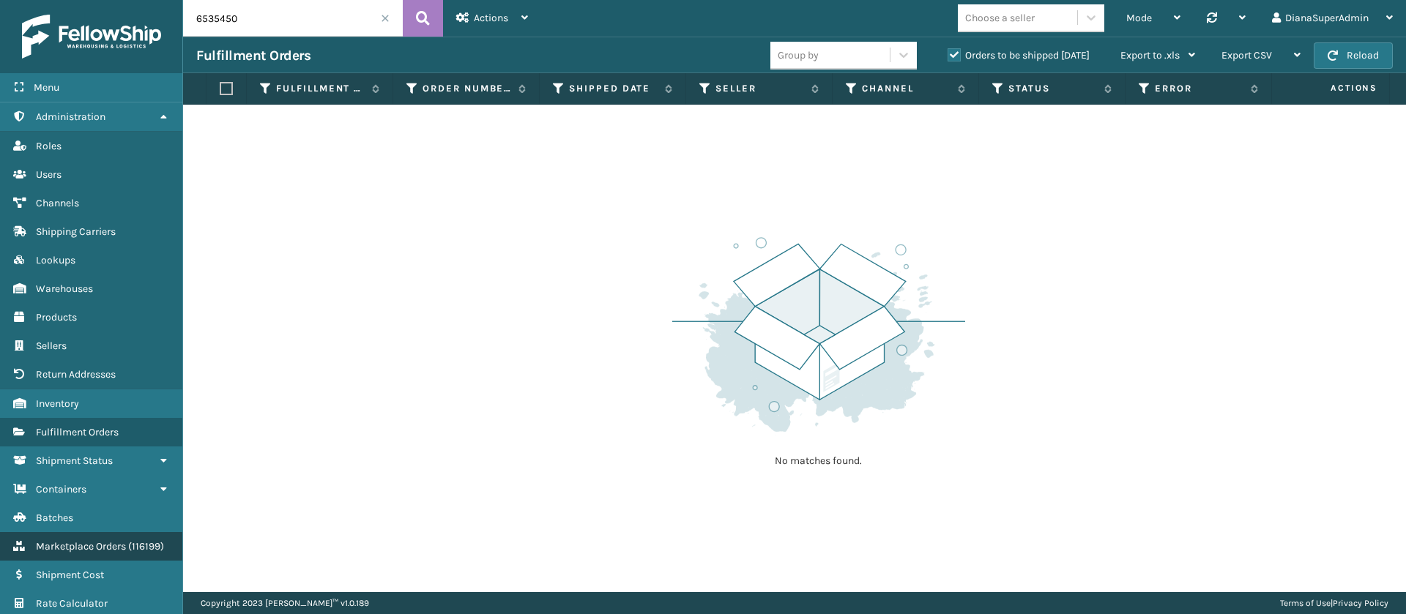
click at [96, 541] on span "Marketplace Orders" at bounding box center [81, 546] width 90 height 12
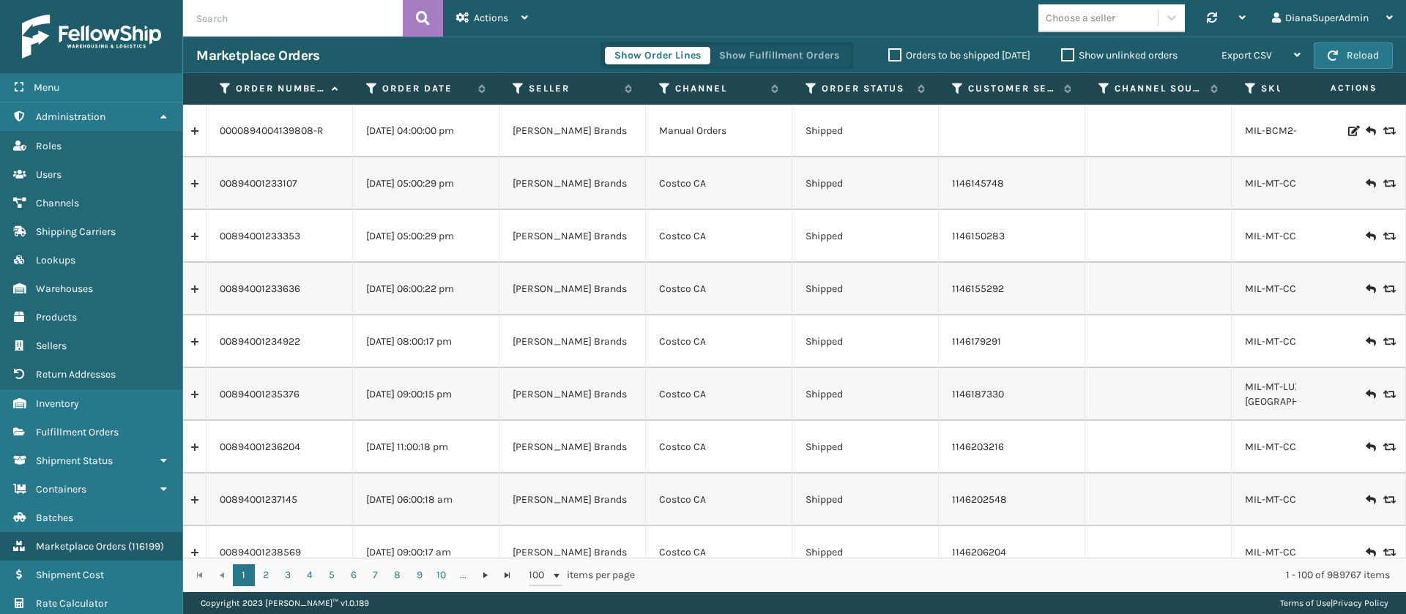
click at [307, 23] on input "text" at bounding box center [293, 18] width 220 height 37
paste input "6535450"
type input "6535450"
click at [418, 18] on icon at bounding box center [423, 18] width 14 height 22
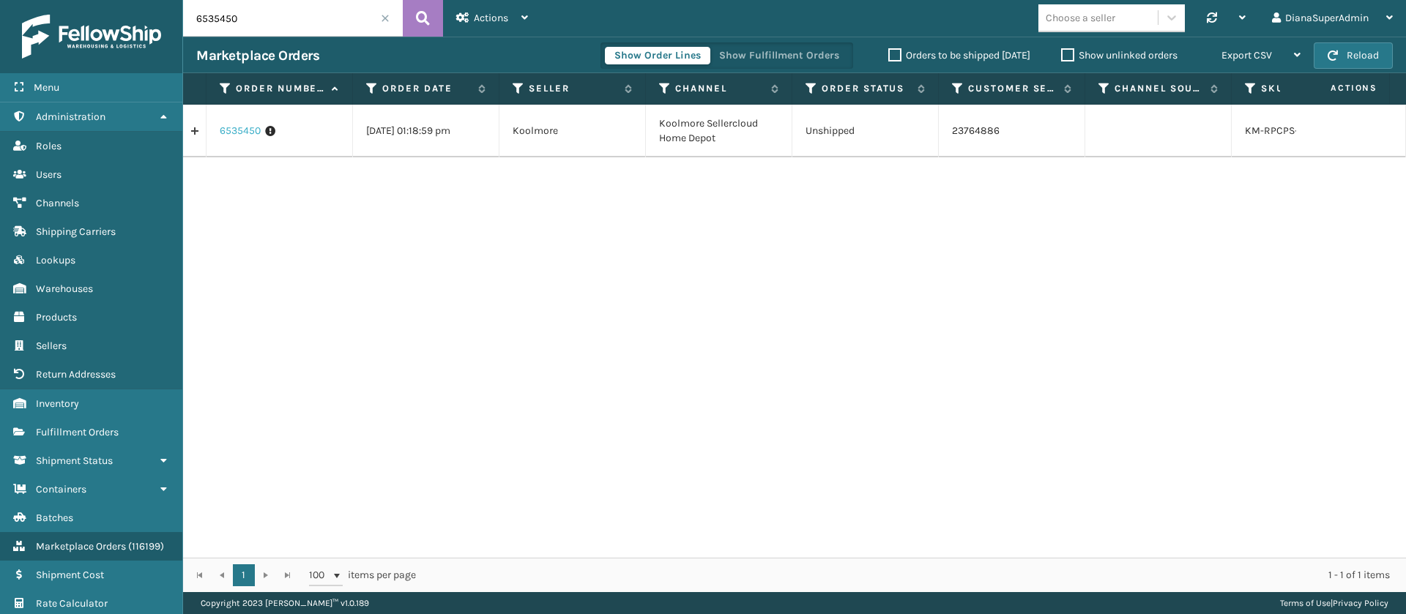
click at [236, 128] on link "6535450" at bounding box center [240, 131] width 41 height 15
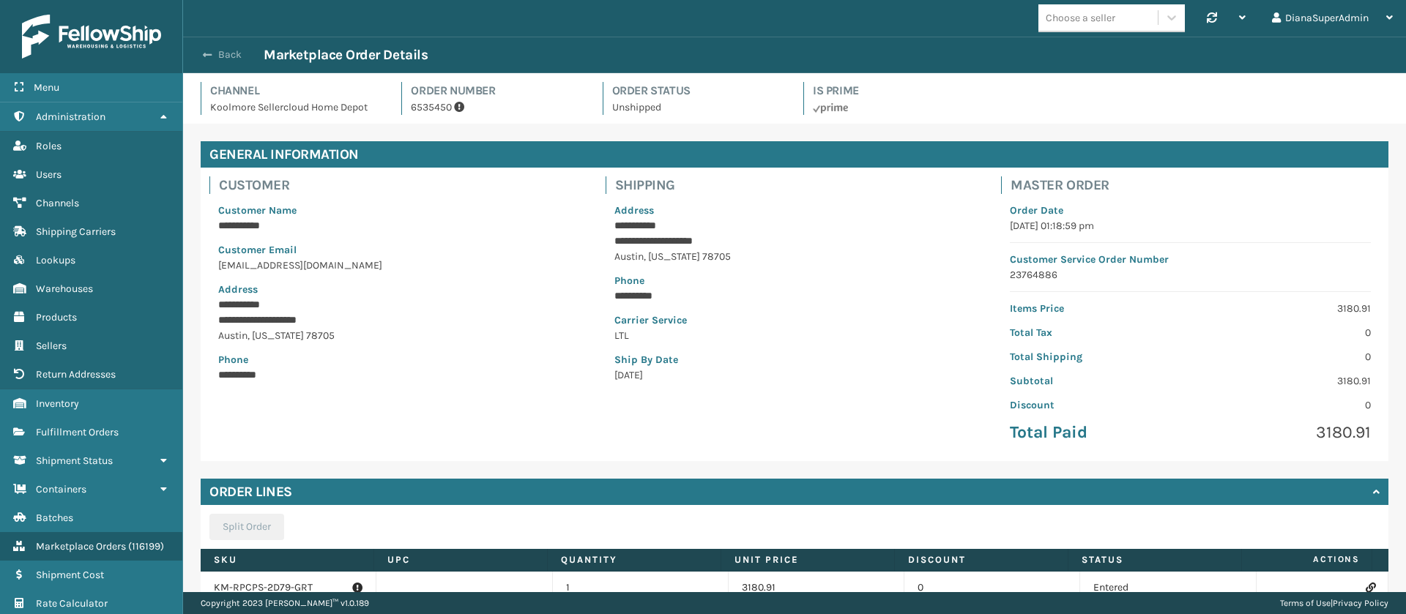
click at [214, 53] on button "Back" at bounding box center [229, 54] width 67 height 13
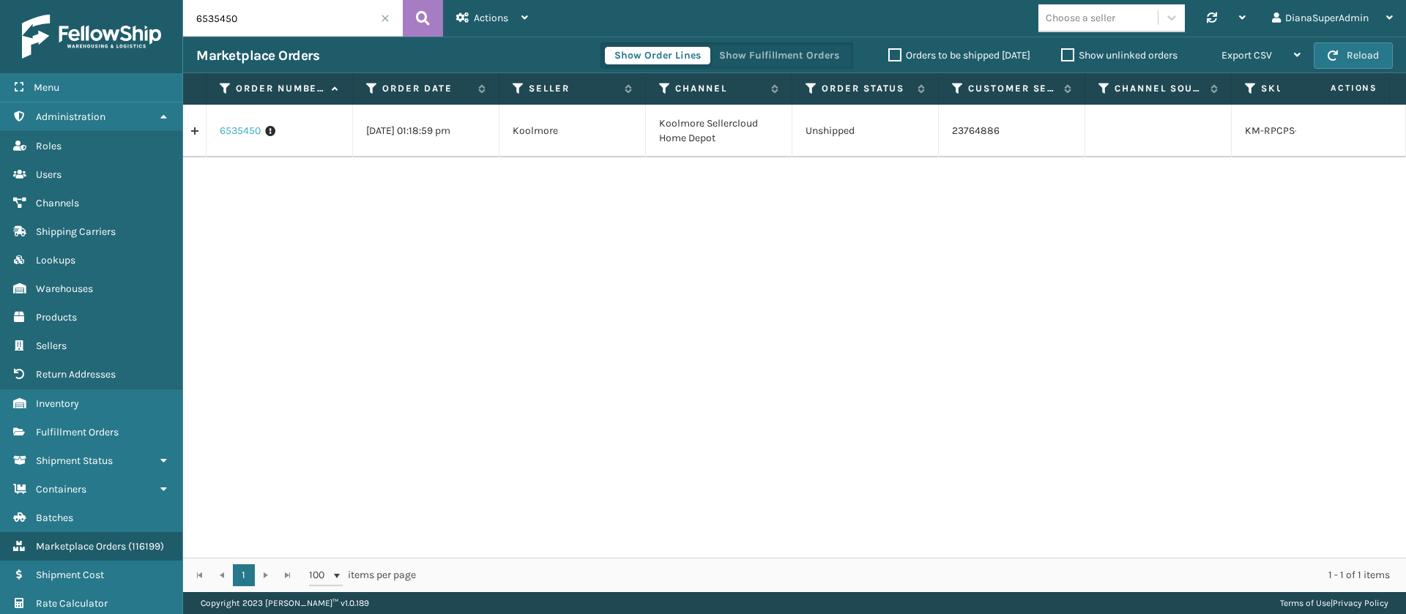
click at [250, 127] on link "6535450" at bounding box center [240, 131] width 41 height 15
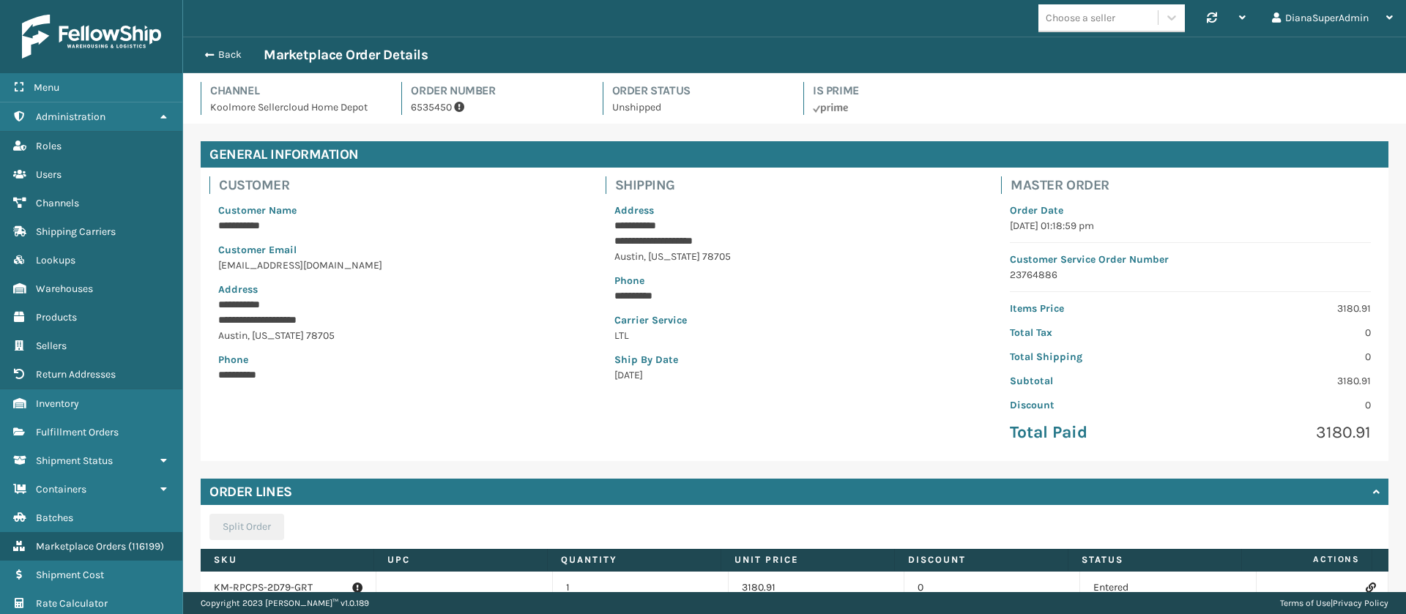
click at [438, 109] on p "6535450" at bounding box center [498, 107] width 174 height 15
click at [426, 113] on p "6535450" at bounding box center [498, 107] width 174 height 15
click at [210, 53] on span "button" at bounding box center [207, 55] width 9 height 10
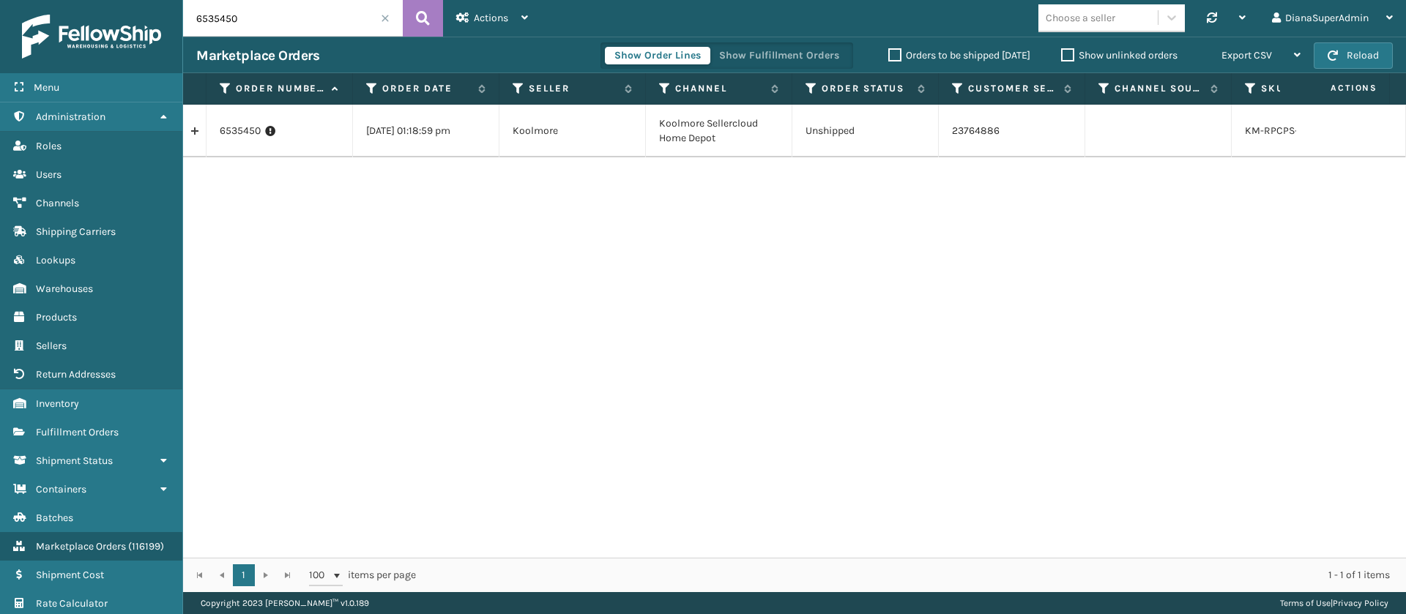
click at [413, 127] on td "[DATE] 01:18:59 pm" at bounding box center [426, 131] width 146 height 53
click at [119, 118] on link "Administration" at bounding box center [91, 117] width 182 height 29
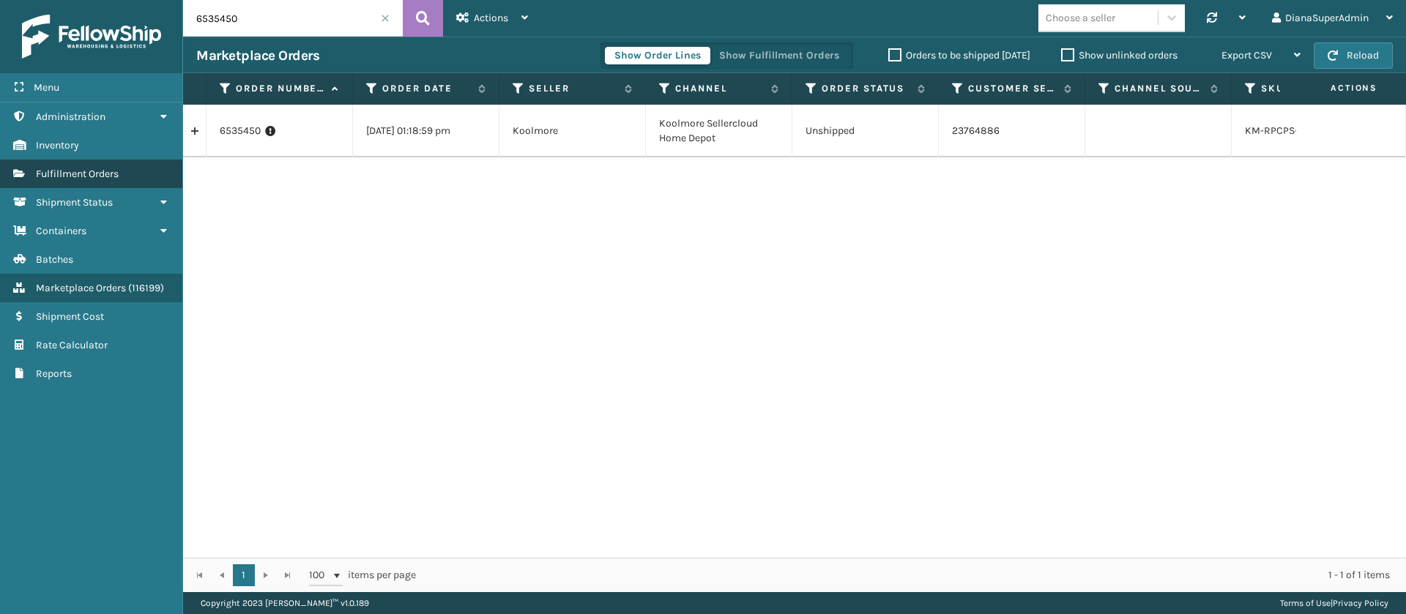
click at [130, 165] on link "Fulfillment Orders" at bounding box center [91, 174] width 182 height 29
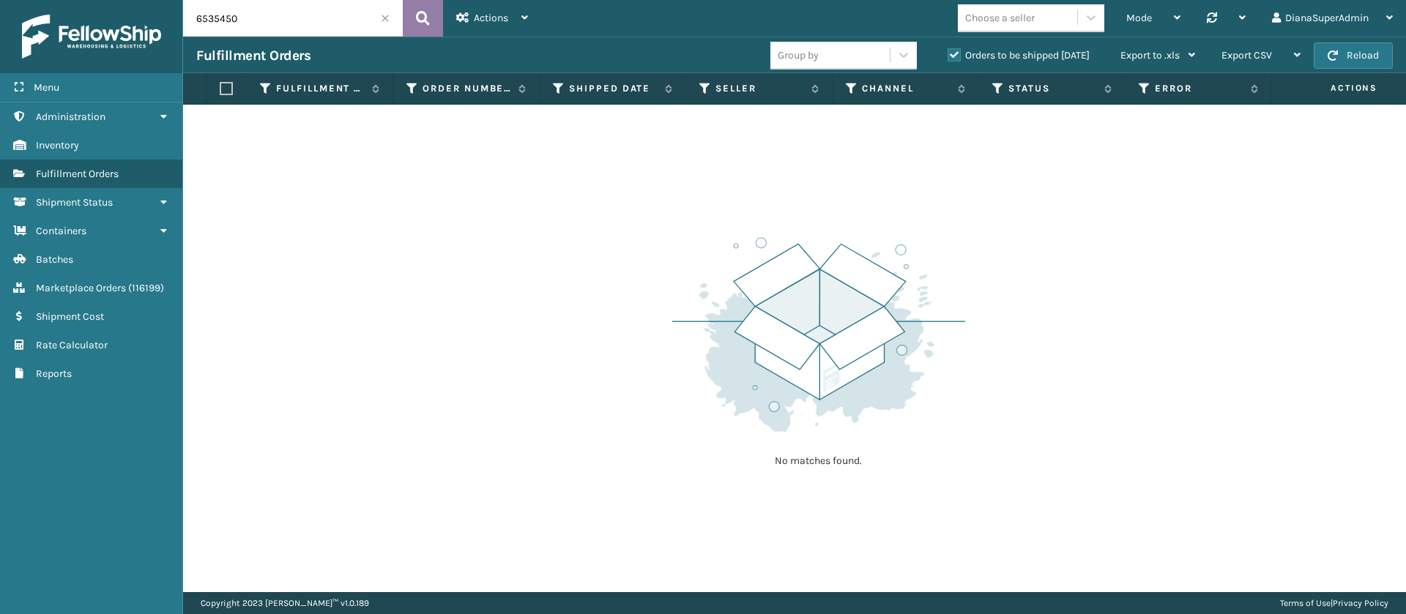
click at [434, 16] on button at bounding box center [423, 18] width 40 height 37
click at [953, 53] on label "Orders to be shipped [DATE]" at bounding box center [1019, 55] width 142 height 12
click at [948, 53] on input "Orders to be shipped [DATE]" at bounding box center [948, 52] width 1 height 10
click at [431, 14] on button at bounding box center [423, 18] width 40 height 37
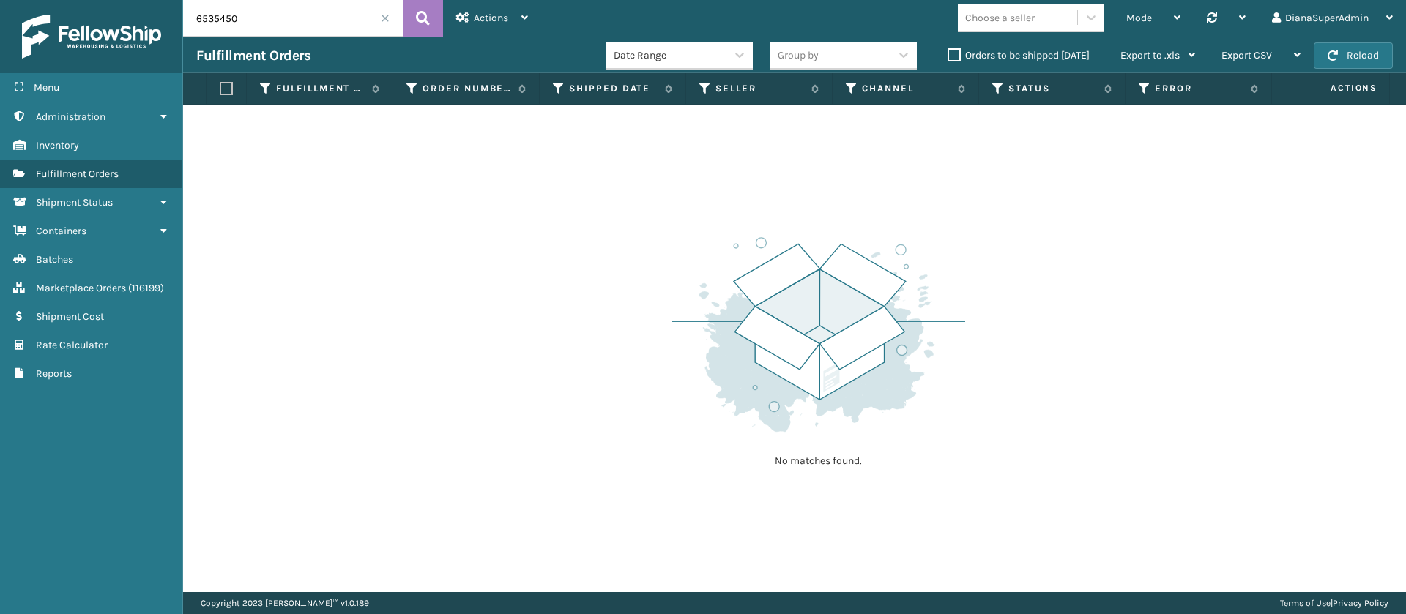
click at [387, 18] on span at bounding box center [385, 18] width 9 height 9
